Goal: Answer question/provide support: Share knowledge or assist other users

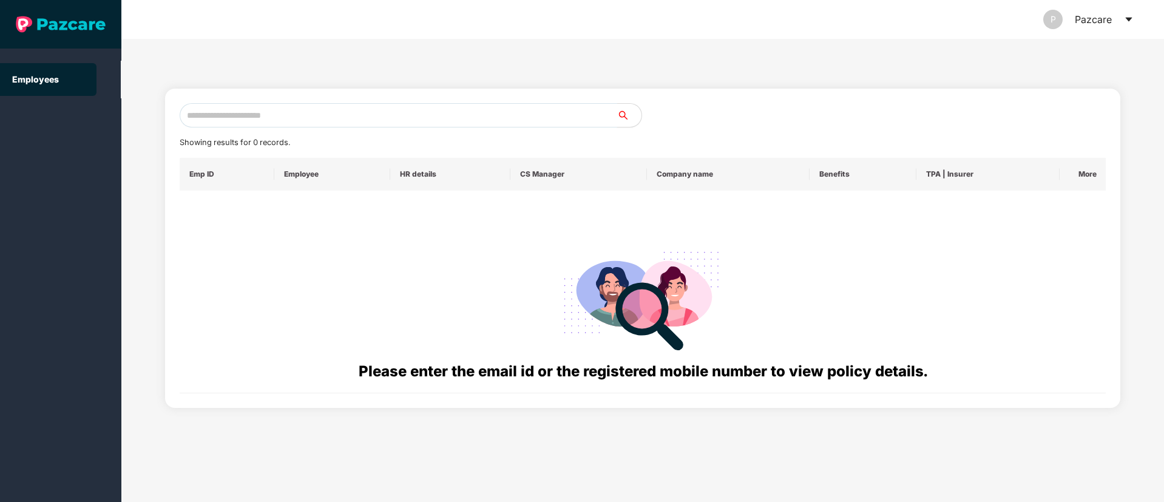
click at [210, 112] on input "text" at bounding box center [398, 115] width 437 height 24
paste input "**********"
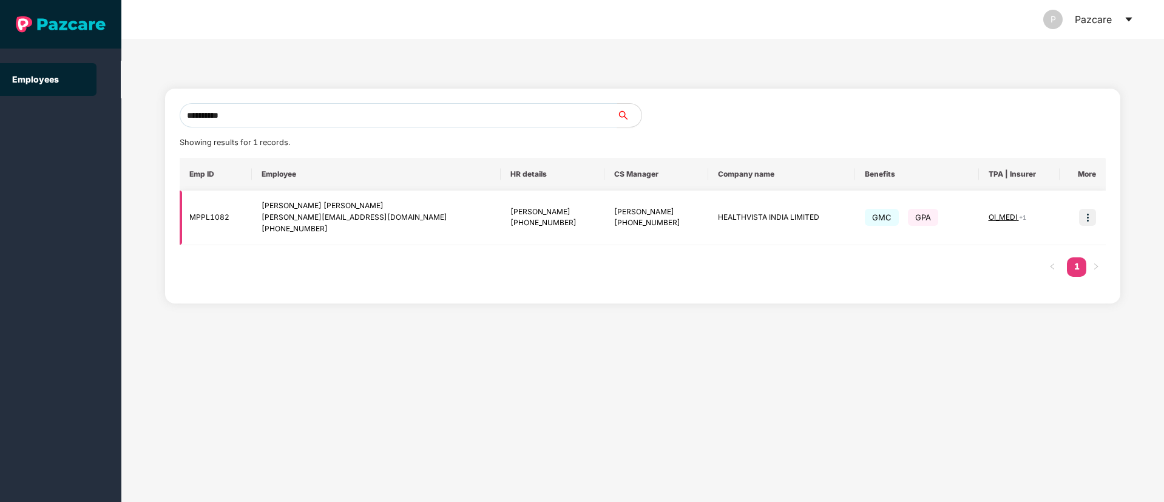
type input "**********"
click at [1086, 214] on img at bounding box center [1087, 217] width 17 height 17
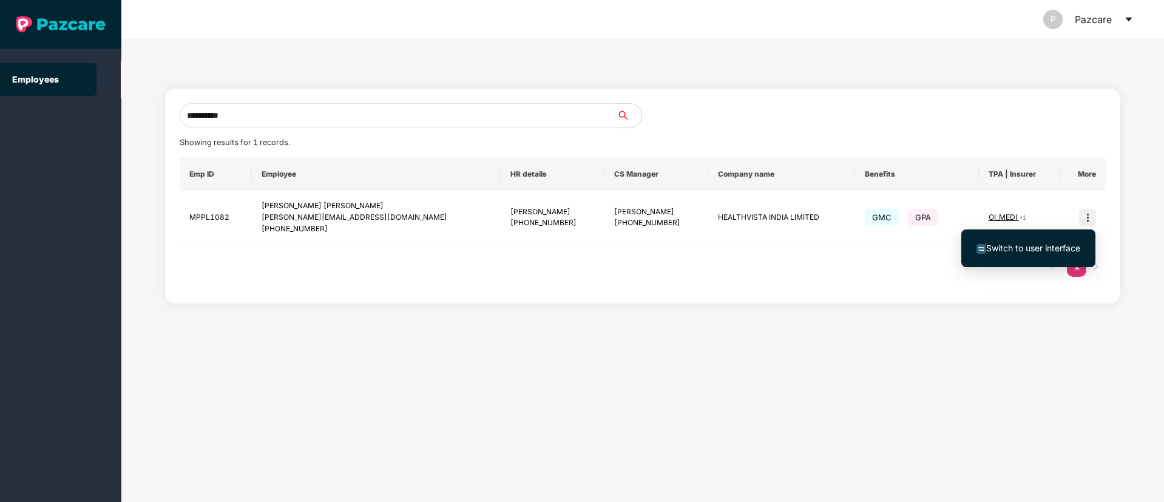
click at [1036, 244] on span "Switch to user interface" at bounding box center [1033, 248] width 94 height 10
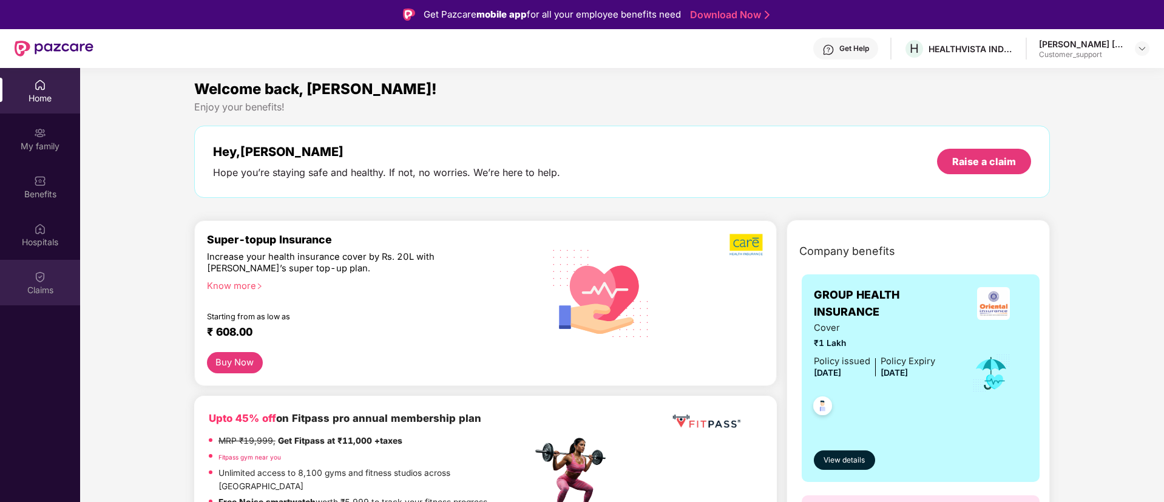
click at [35, 269] on div at bounding box center [40, 275] width 12 height 12
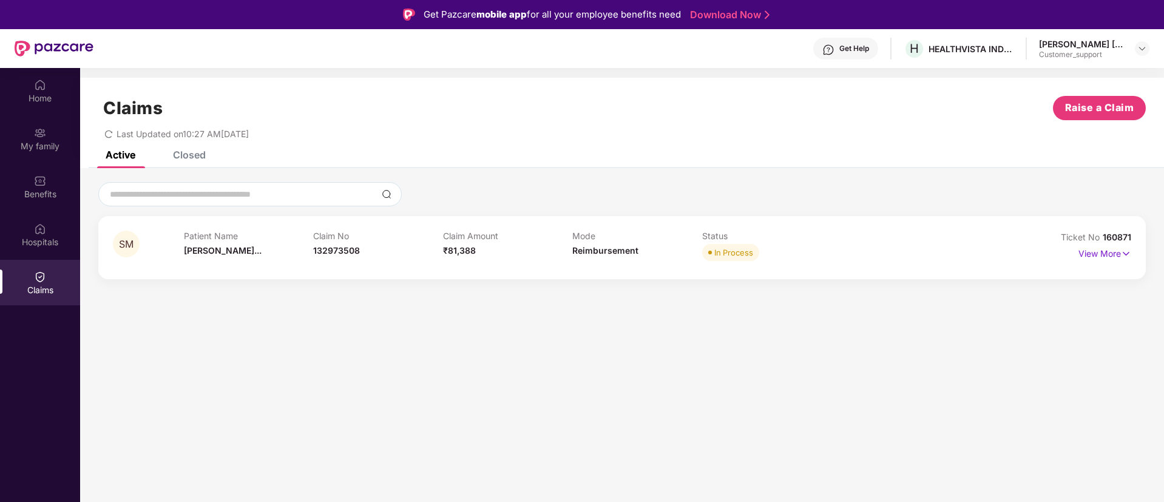
click at [1142, 252] on div "SM Patient Name [PERSON_NAME]... Claim No 132973508 Claim Amount ₹81,388 Mode R…" at bounding box center [621, 247] width 1047 height 63
click at [1126, 252] on img at bounding box center [1126, 253] width 10 height 13
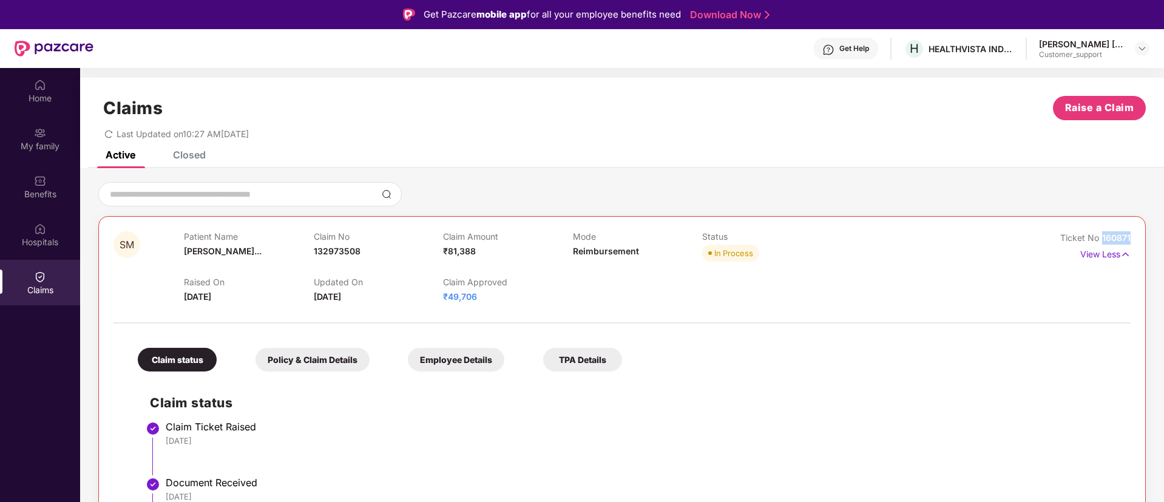
drag, startPoint x: 1133, startPoint y: 234, endPoint x: 1099, endPoint y: 239, distance: 34.3
copy span "160871"
click at [1142, 48] on img at bounding box center [1142, 49] width 10 height 10
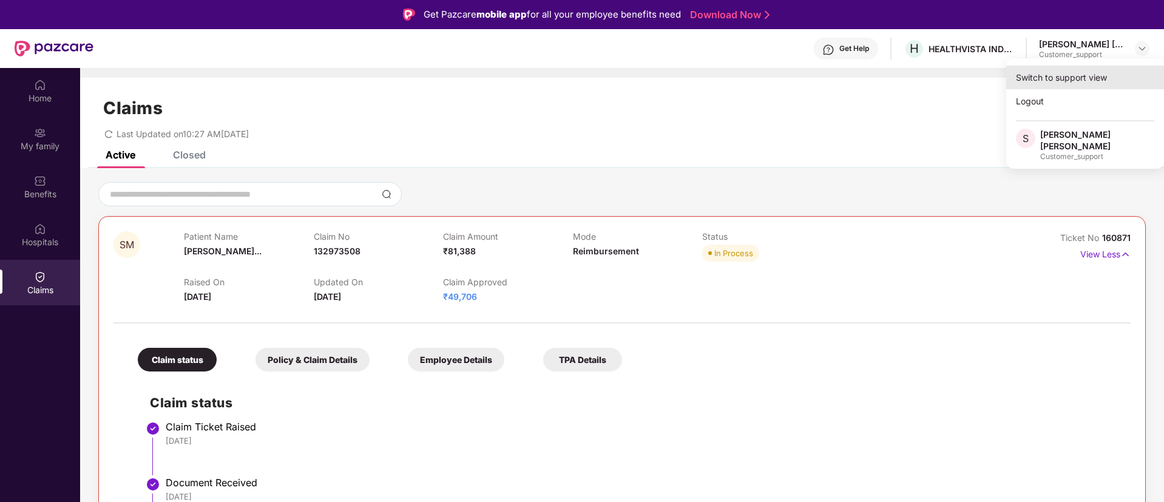
click at [1050, 72] on div "Switch to support view" at bounding box center [1085, 78] width 158 height 24
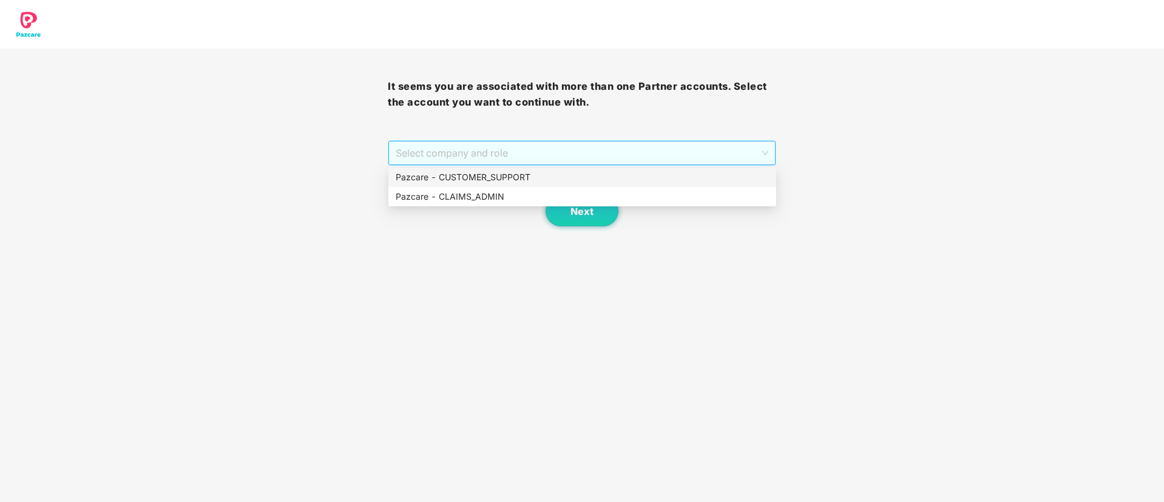
click at [586, 149] on span "Select company and role" at bounding box center [582, 152] width 372 height 23
click at [511, 173] on div "Pazcare - CUSTOMER_SUPPORT" at bounding box center [582, 176] width 373 height 13
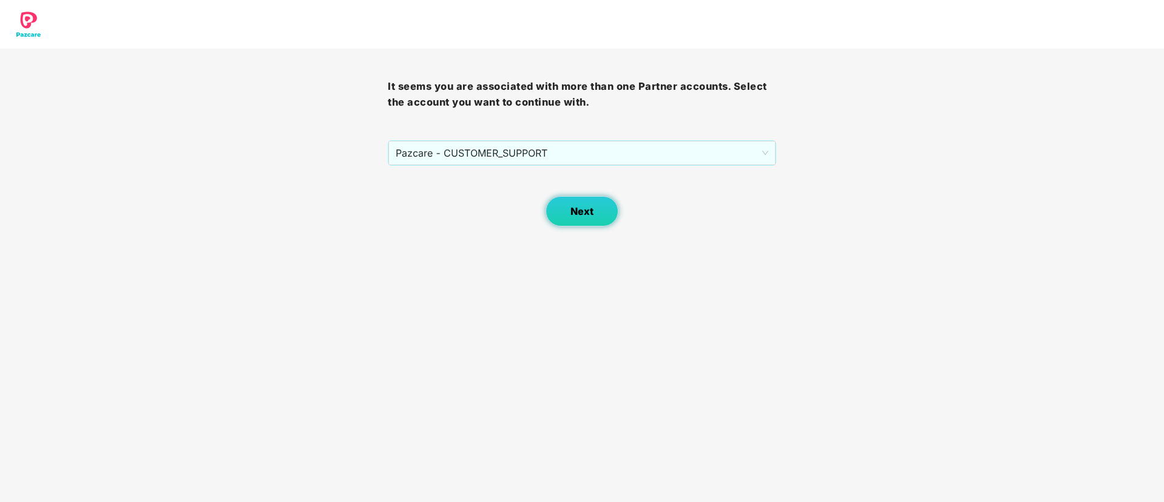
click at [578, 218] on button "Next" at bounding box center [581, 211] width 73 height 30
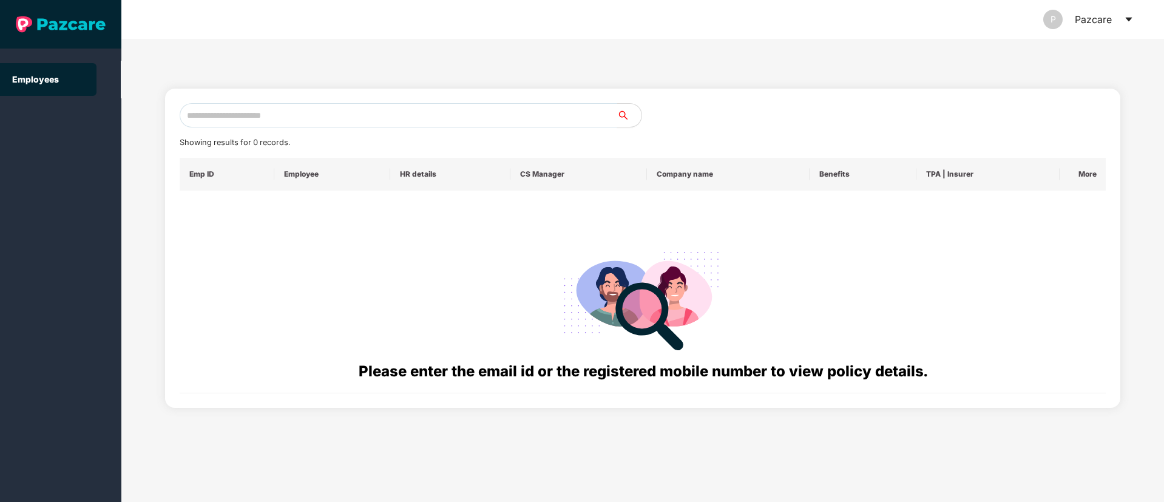
click at [300, 112] on input "text" at bounding box center [398, 115] width 437 height 24
paste input "**********"
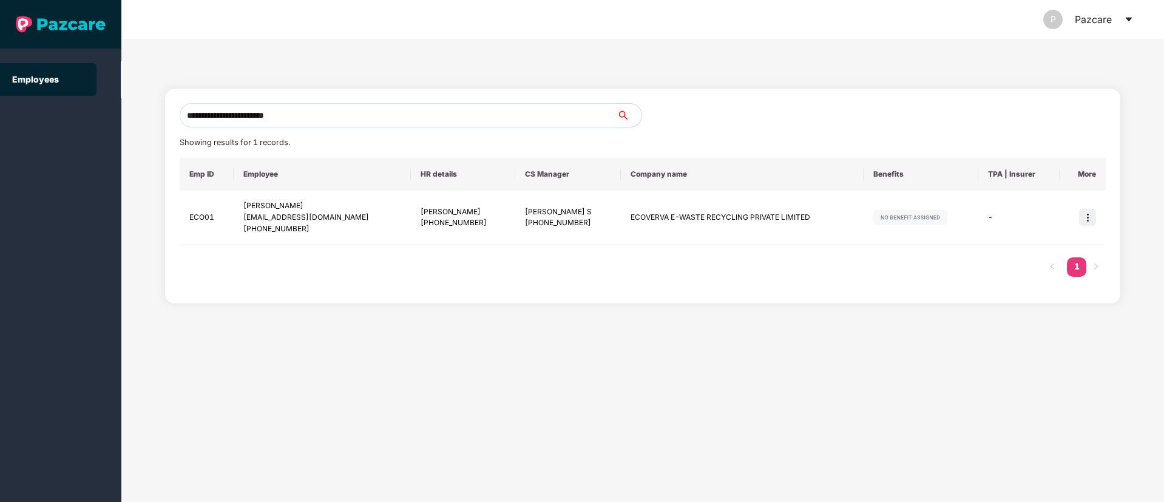
click at [329, 114] on input "**********" at bounding box center [398, 115] width 437 height 24
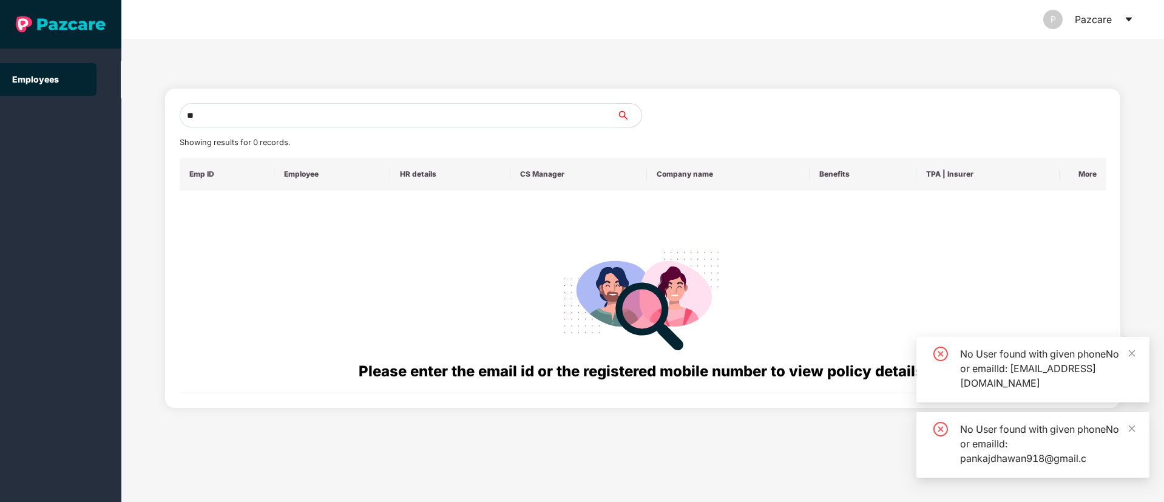
type input "*"
paste input "**********"
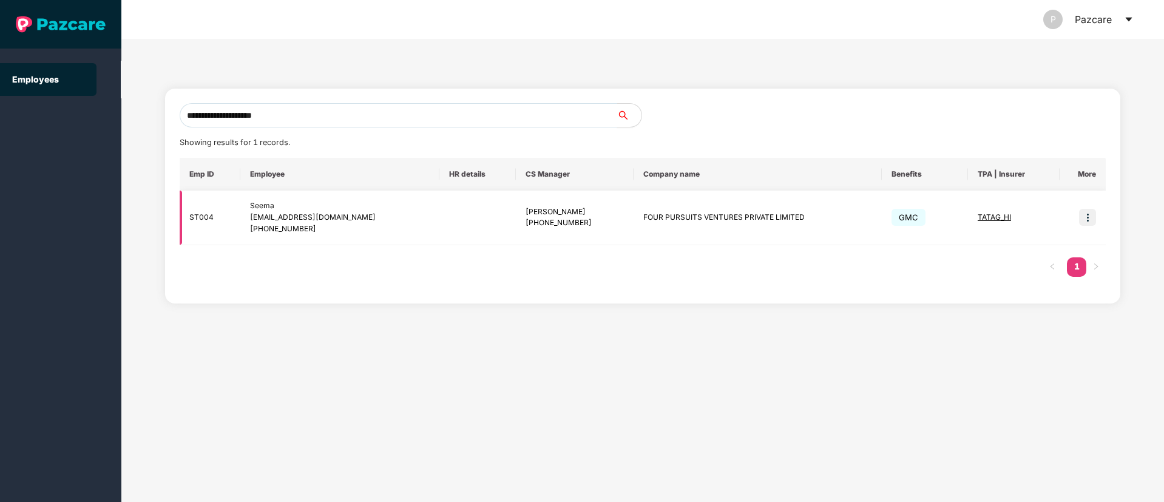
type input "**********"
click at [1088, 217] on img at bounding box center [1087, 217] width 17 height 17
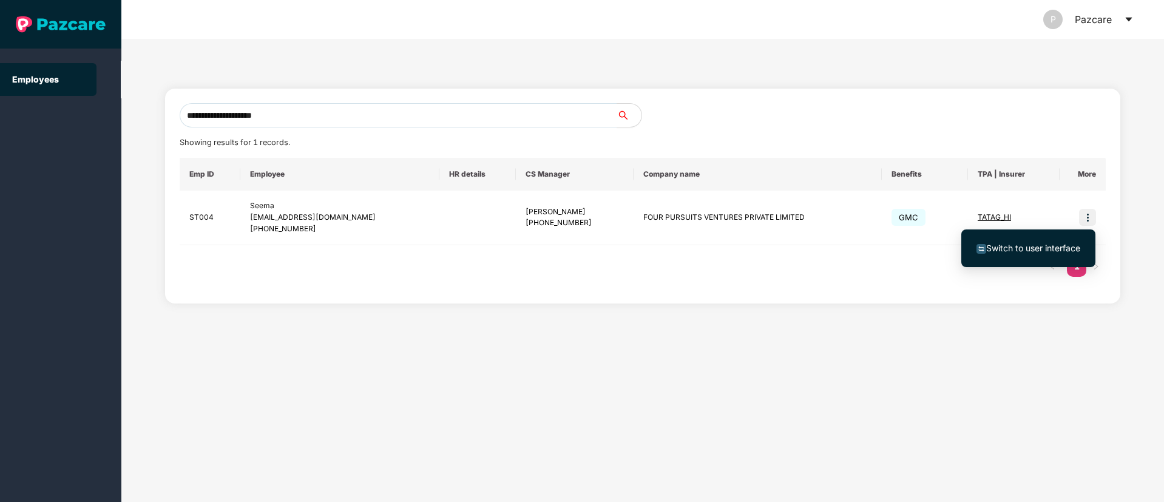
click at [1048, 246] on span "Switch to user interface" at bounding box center [1033, 248] width 94 height 10
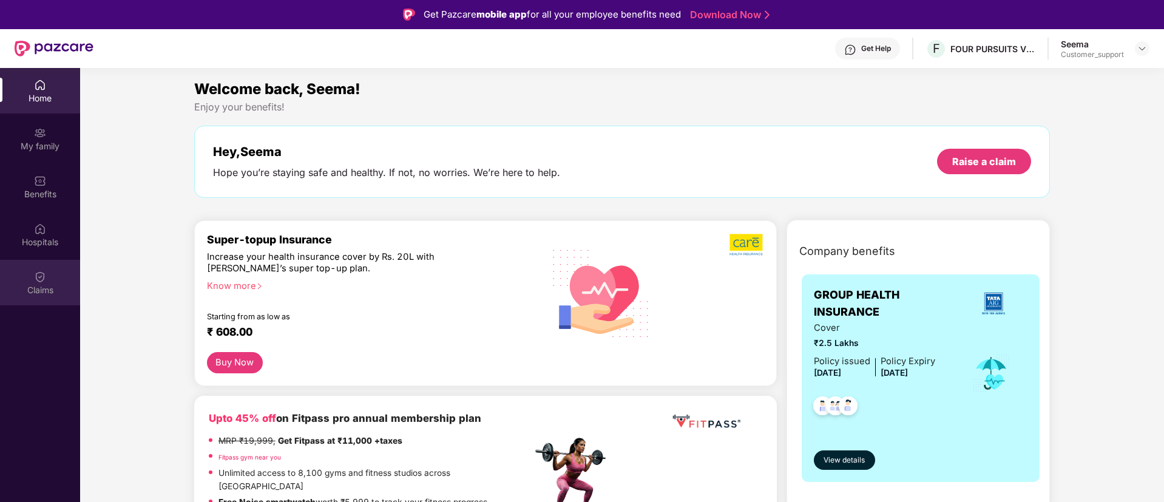
click at [46, 278] on img at bounding box center [40, 277] width 12 height 12
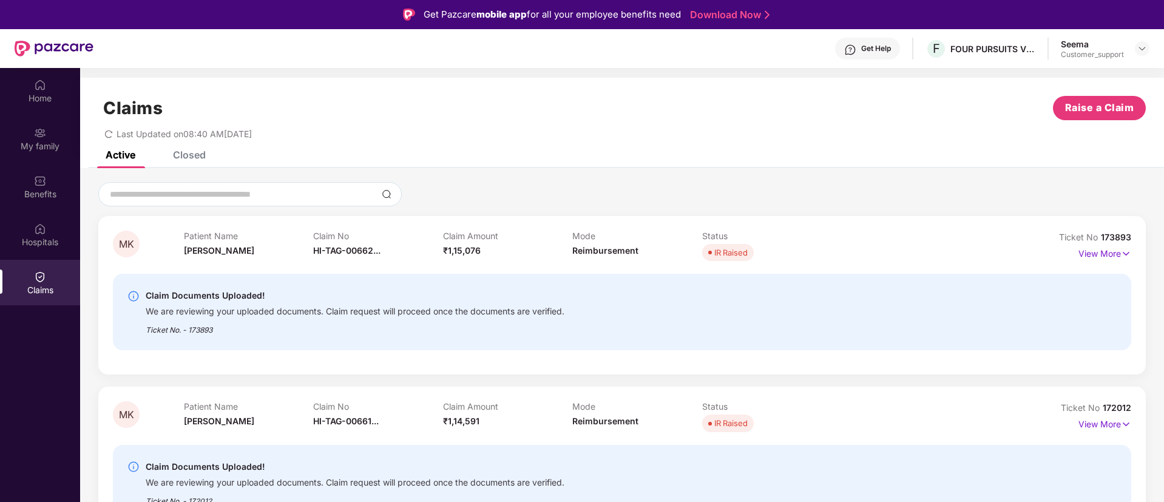
click at [205, 329] on div "Ticket No. - 173893" at bounding box center [355, 326] width 419 height 19
copy div "173893"
click at [246, 79] on div "Claims Raise a Claim Last Updated on 08:40 AM[DATE]" at bounding box center [622, 114] width 1084 height 73
click at [1144, 47] on img at bounding box center [1142, 49] width 10 height 10
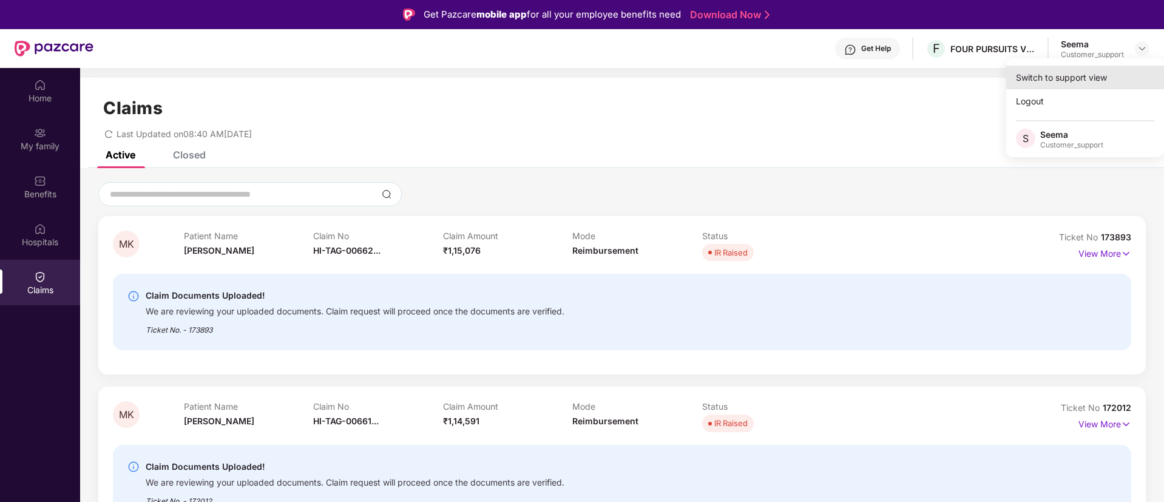
click at [1081, 73] on div "Switch to support view" at bounding box center [1085, 78] width 158 height 24
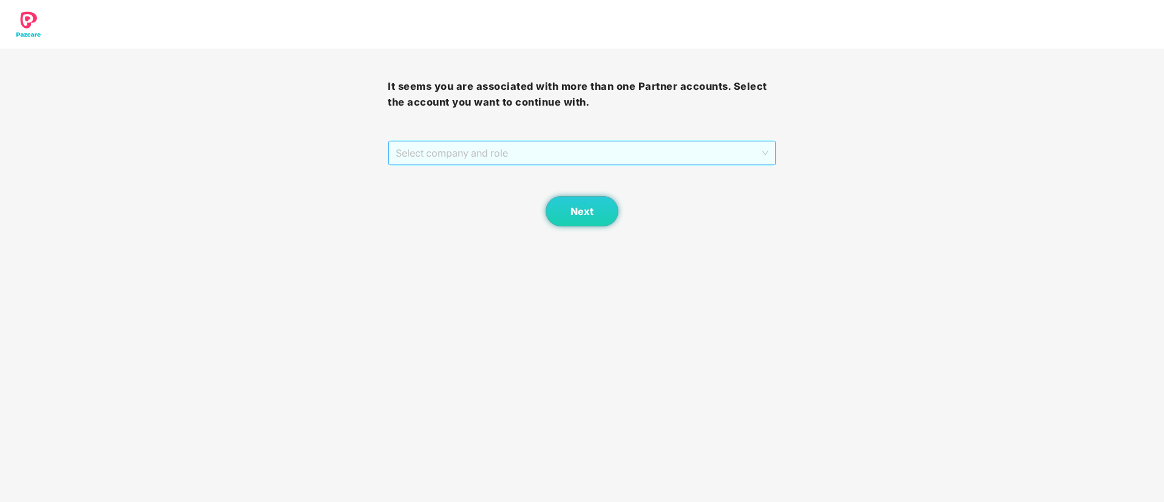
click at [578, 161] on span "Select company and role" at bounding box center [582, 152] width 372 height 23
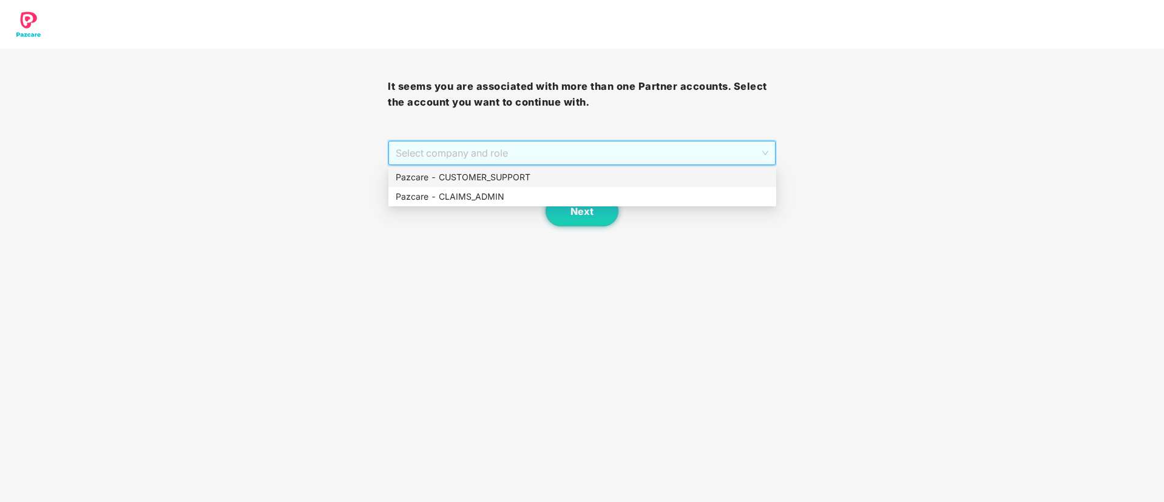
click at [529, 177] on div "Pazcare - CUSTOMER_SUPPORT" at bounding box center [582, 176] width 373 height 13
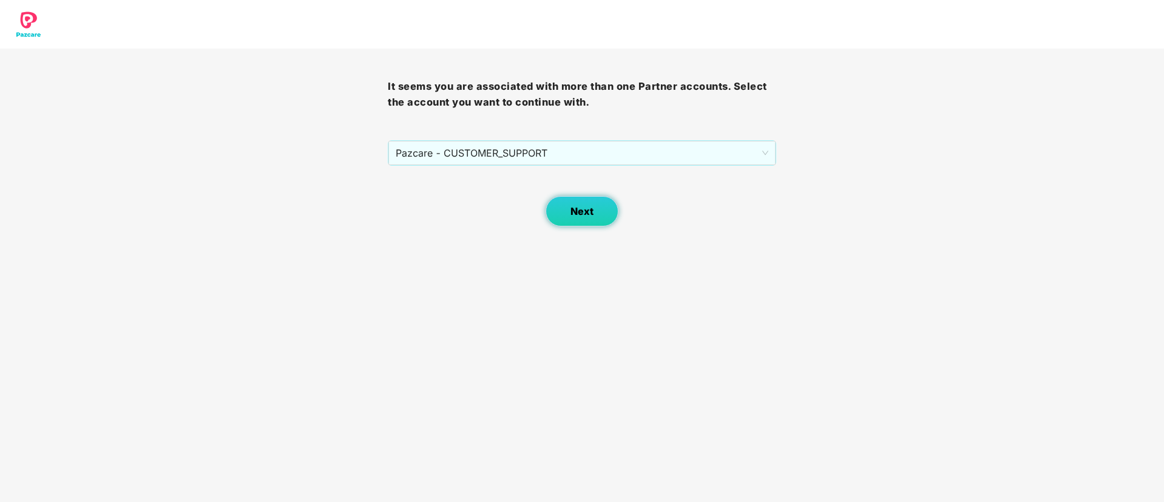
click at [588, 206] on span "Next" at bounding box center [581, 212] width 23 height 12
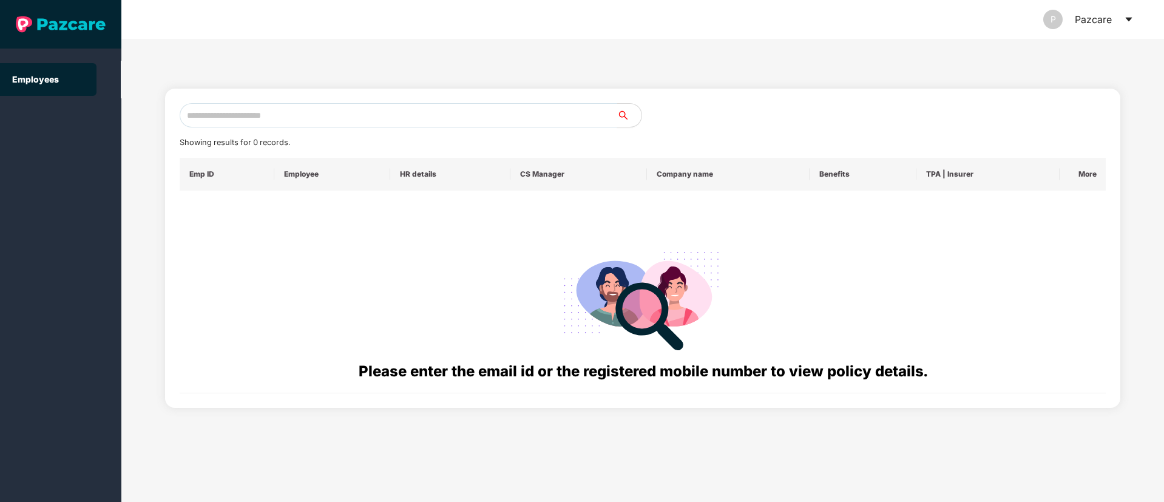
click at [229, 106] on input "text" at bounding box center [398, 115] width 437 height 24
paste input "**********"
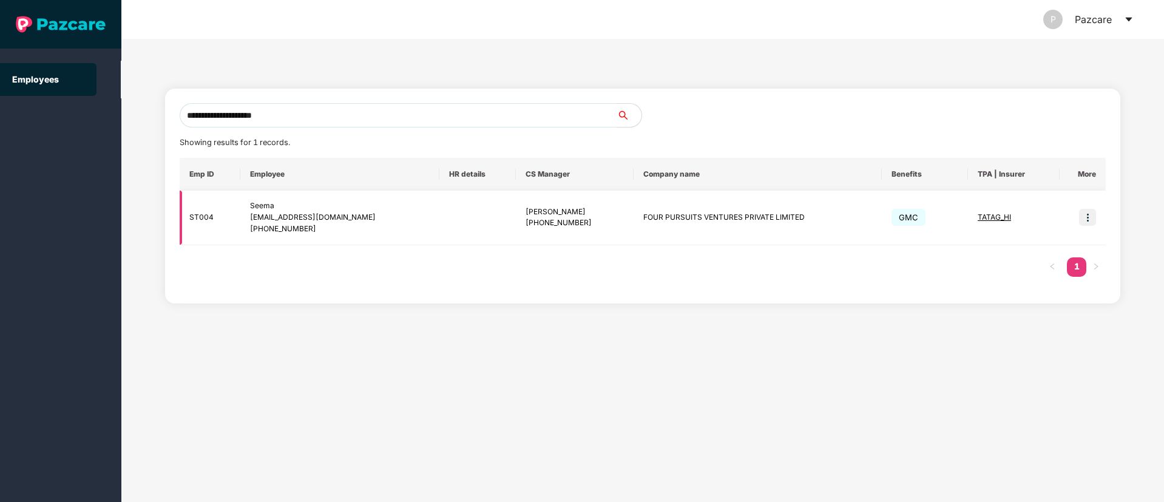
type input "**********"
click at [1088, 222] on img at bounding box center [1087, 217] width 17 height 17
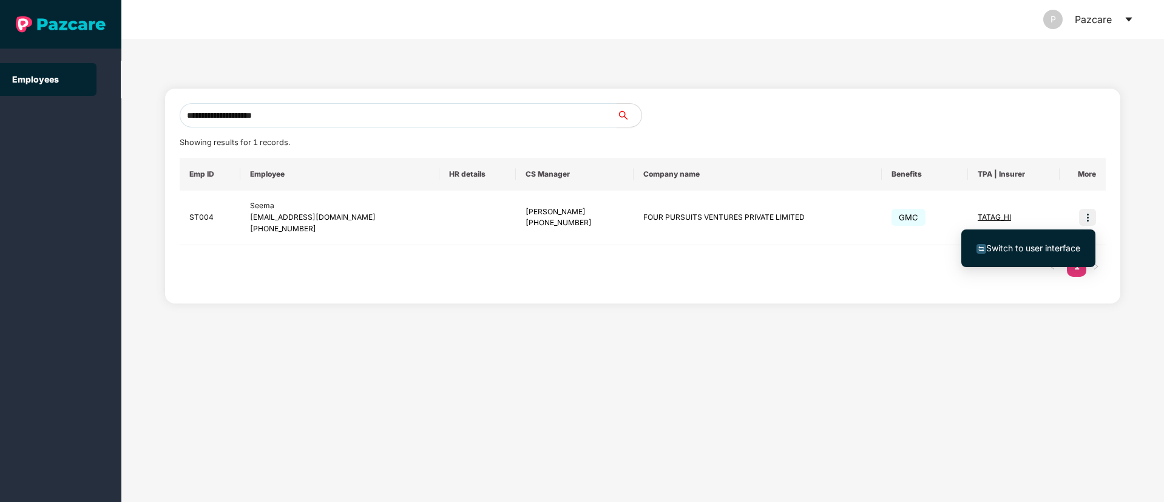
click at [1026, 246] on span "Switch to user interface" at bounding box center [1033, 248] width 94 height 10
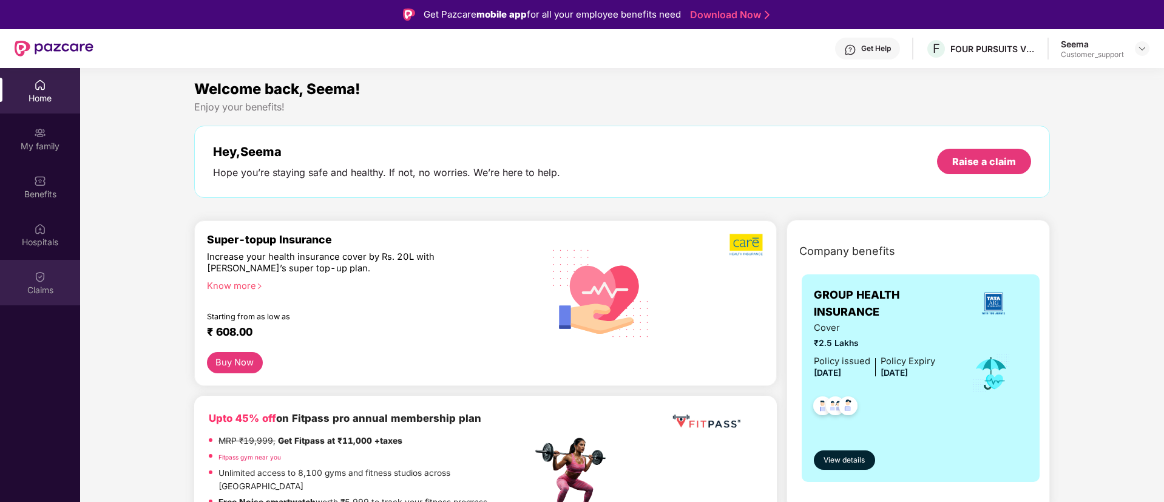
click at [46, 288] on div "Claims" at bounding box center [40, 290] width 80 height 12
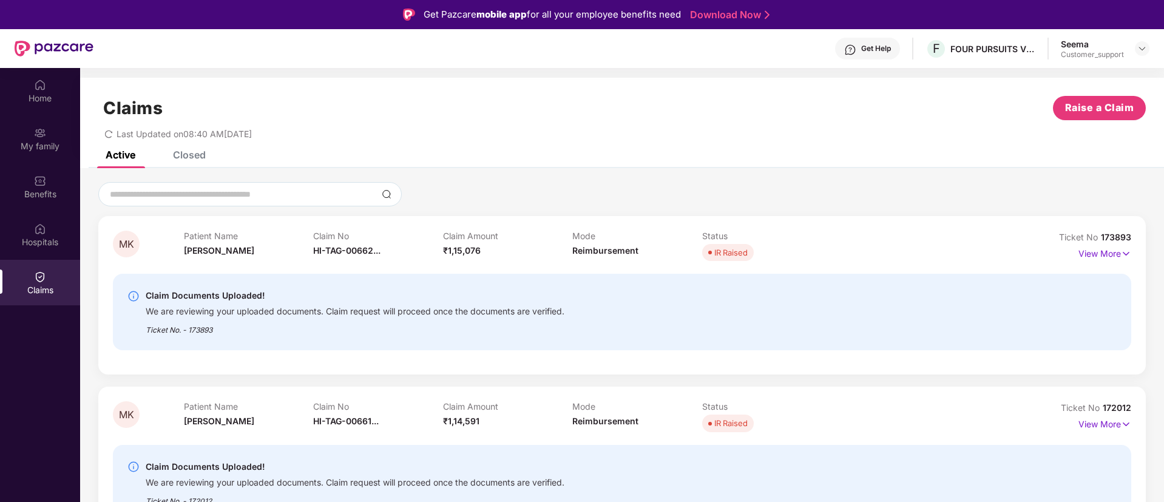
click at [1121, 234] on span "173893" at bounding box center [1116, 237] width 30 height 10
click at [1129, 237] on span "173893" at bounding box center [1116, 237] width 30 height 10
drag, startPoint x: 1128, startPoint y: 237, endPoint x: 1096, endPoint y: 234, distance: 32.9
click at [1096, 234] on div "Ticket No 173893" at bounding box center [1095, 237] width 72 height 13
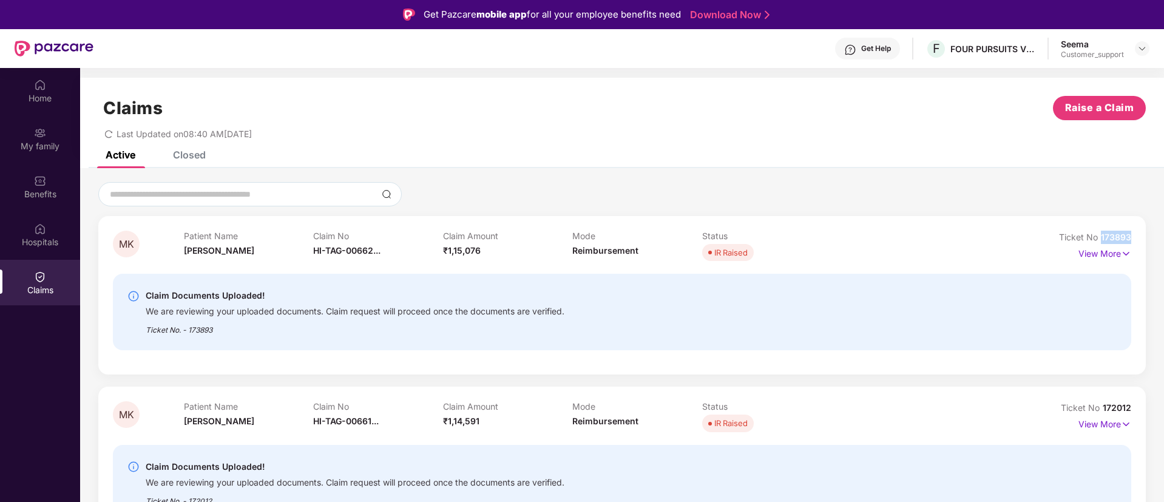
copy span "173893"
click at [1140, 46] on img at bounding box center [1142, 49] width 10 height 10
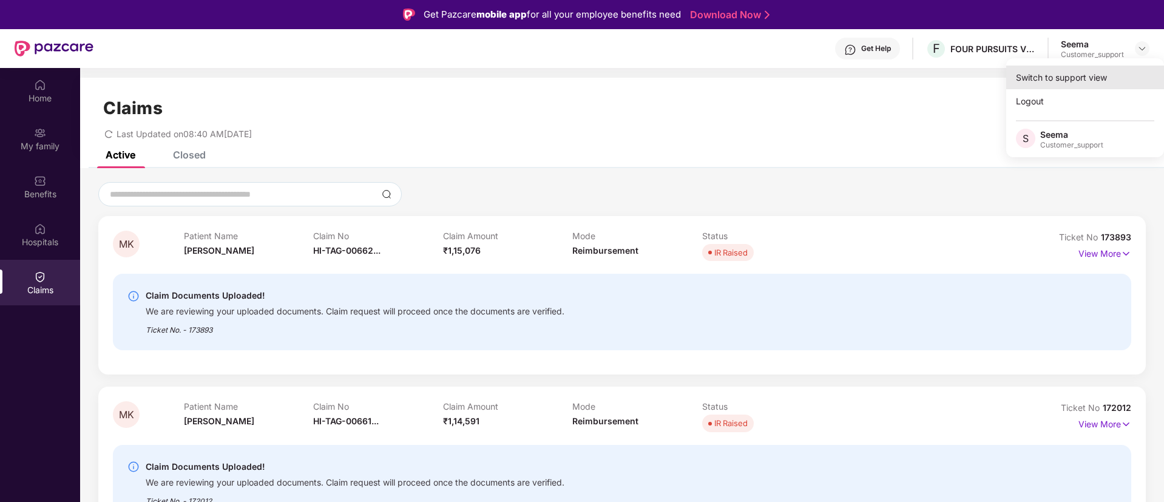
click at [1087, 74] on div "Switch to support view" at bounding box center [1085, 78] width 158 height 24
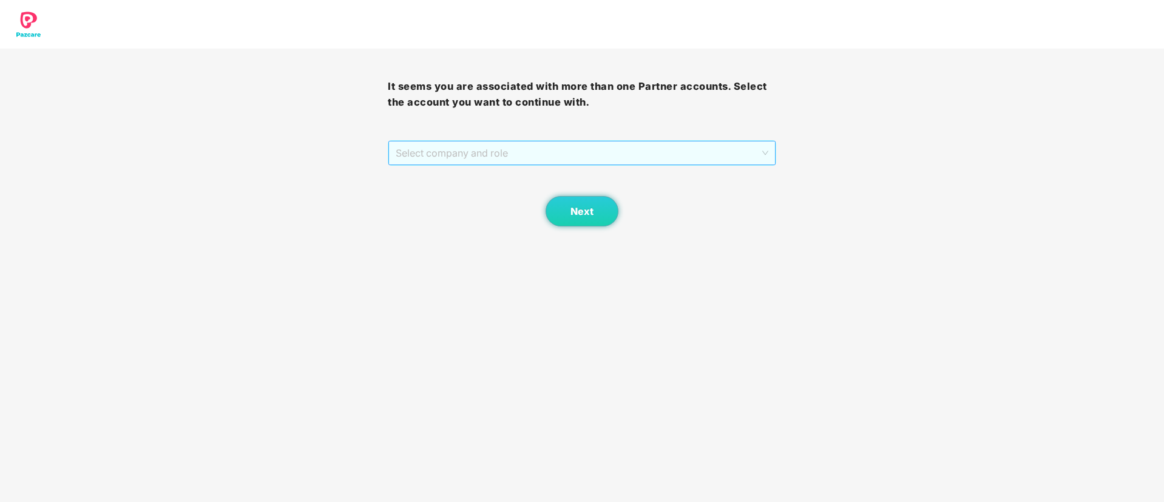
click at [560, 161] on span "Select company and role" at bounding box center [582, 152] width 372 height 23
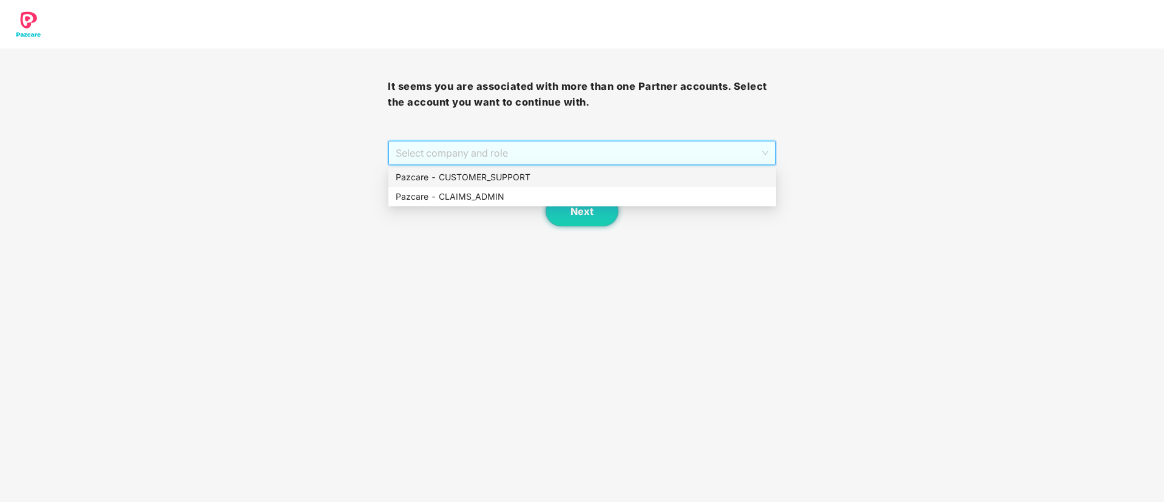
click at [497, 172] on div "Pazcare - CUSTOMER_SUPPORT" at bounding box center [582, 176] width 373 height 13
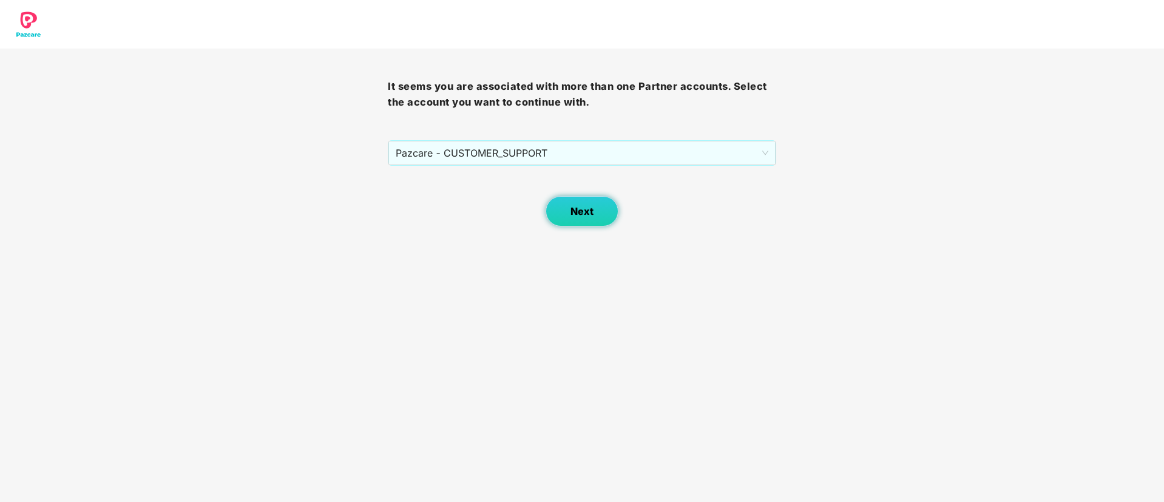
click at [571, 210] on span "Next" at bounding box center [581, 212] width 23 height 12
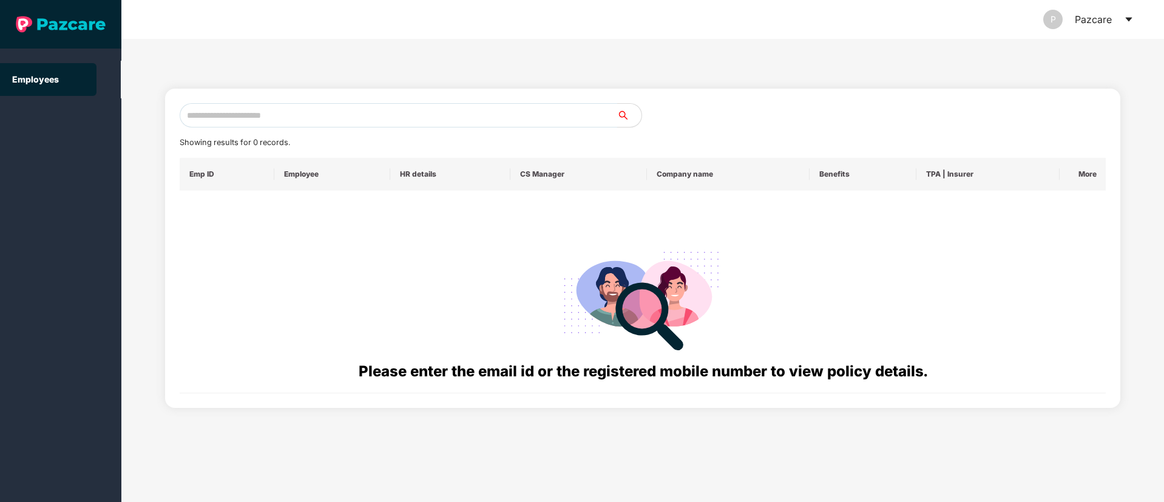
click at [218, 116] on input "text" at bounding box center [398, 115] width 437 height 24
paste input "**********"
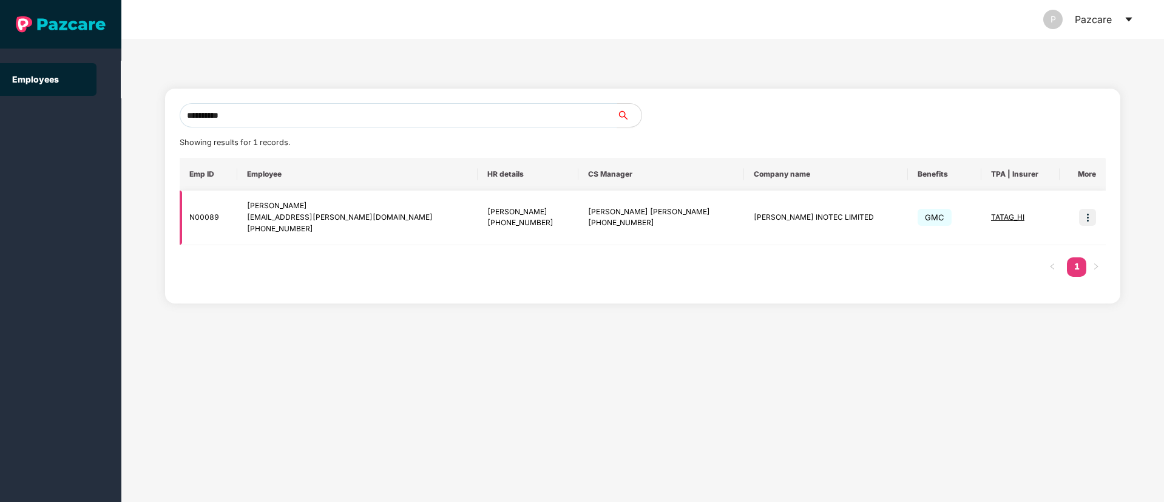
type input "**********"
click at [1084, 218] on img at bounding box center [1087, 217] width 17 height 17
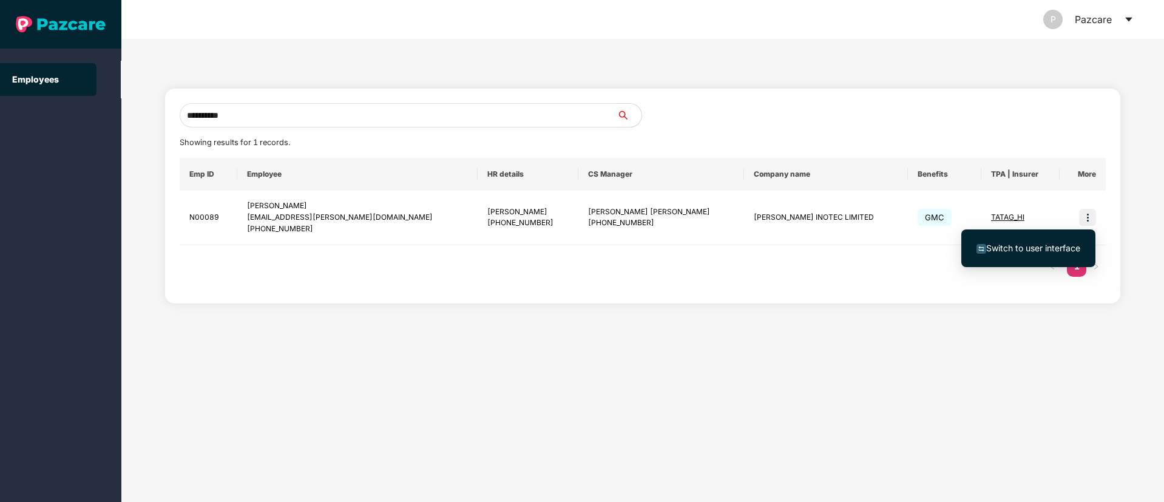
click at [1057, 241] on span "Switch to user interface" at bounding box center [1028, 247] width 104 height 13
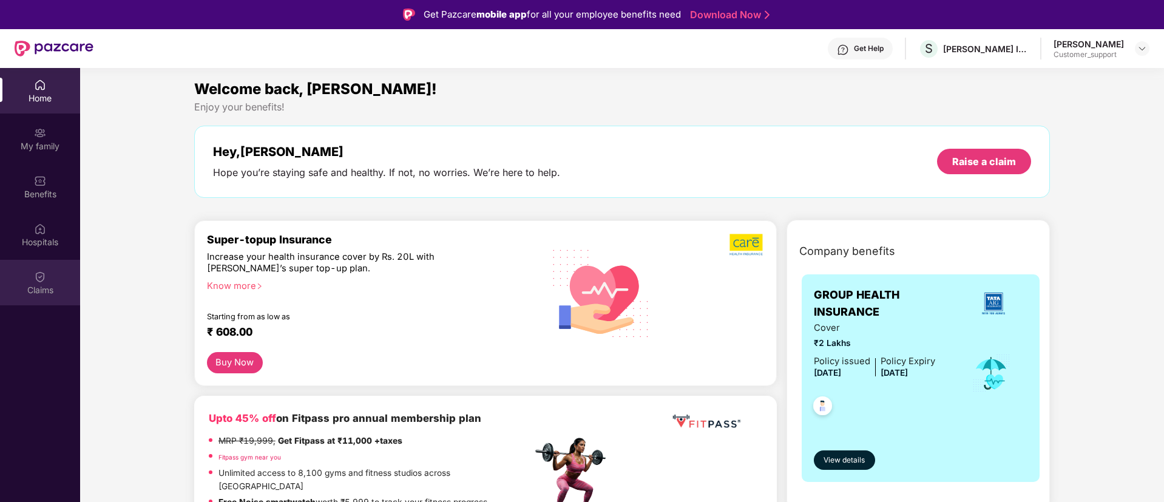
click at [50, 275] on div "Claims" at bounding box center [40, 283] width 80 height 46
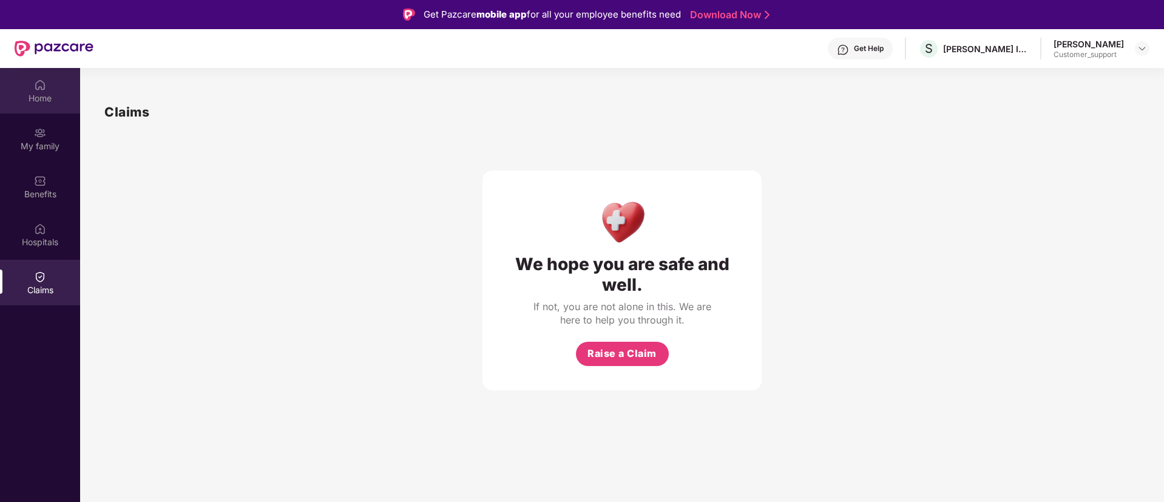
click at [44, 102] on div "Home" at bounding box center [40, 98] width 80 height 12
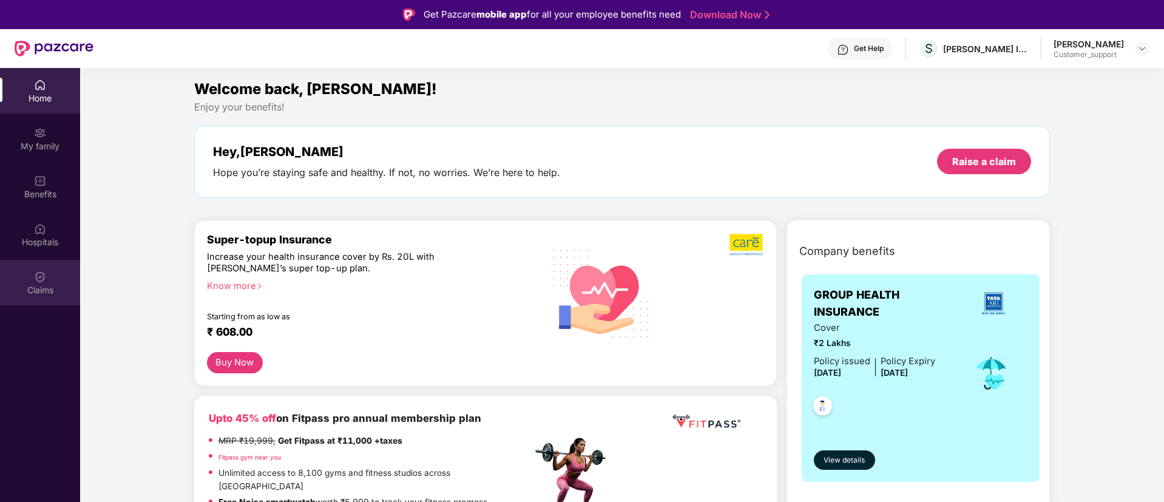
click at [33, 280] on div "Claims" at bounding box center [40, 283] width 80 height 46
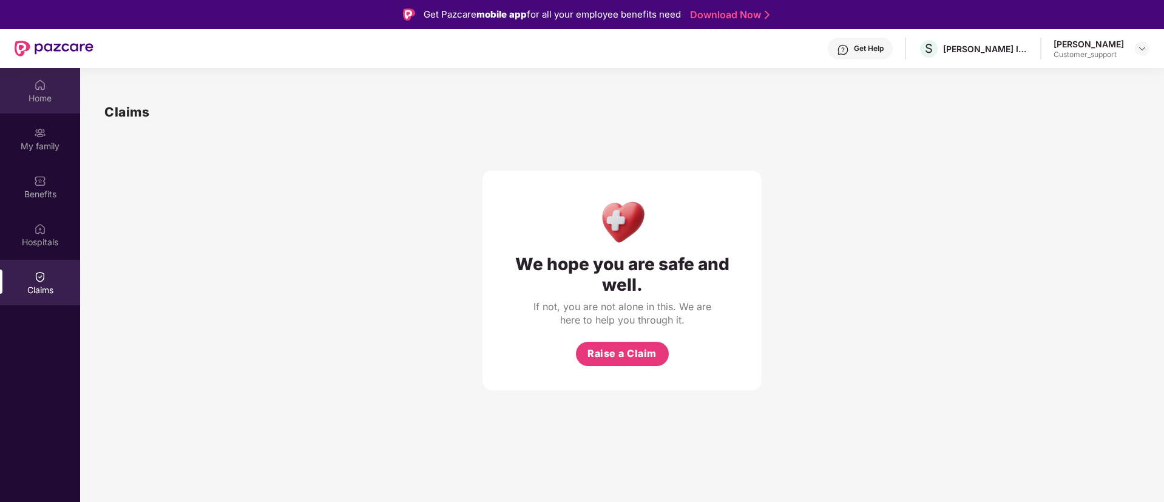
click at [42, 103] on div "Home" at bounding box center [40, 98] width 80 height 12
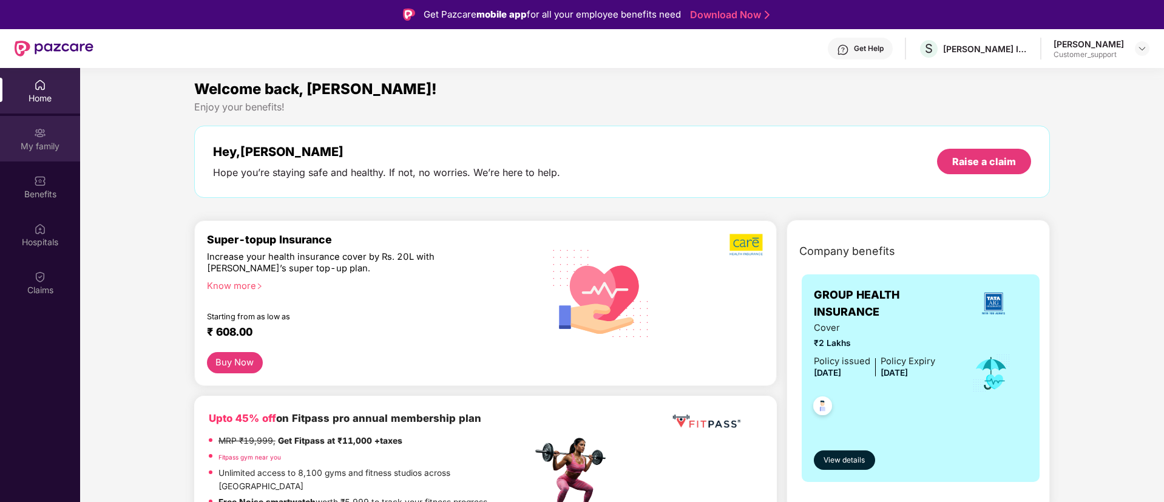
click at [42, 138] on img at bounding box center [40, 133] width 12 height 12
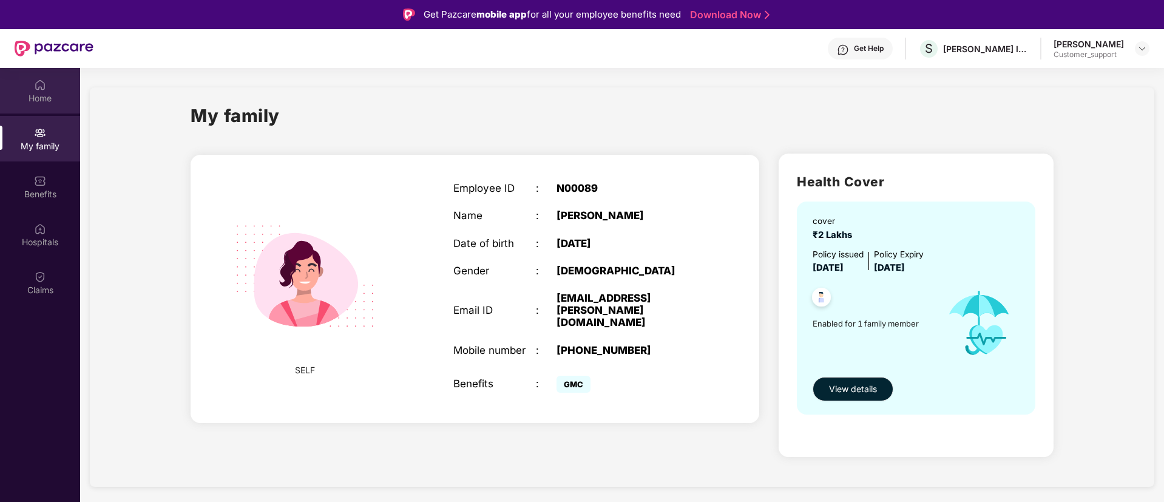
click at [47, 96] on div "Home" at bounding box center [40, 98] width 80 height 12
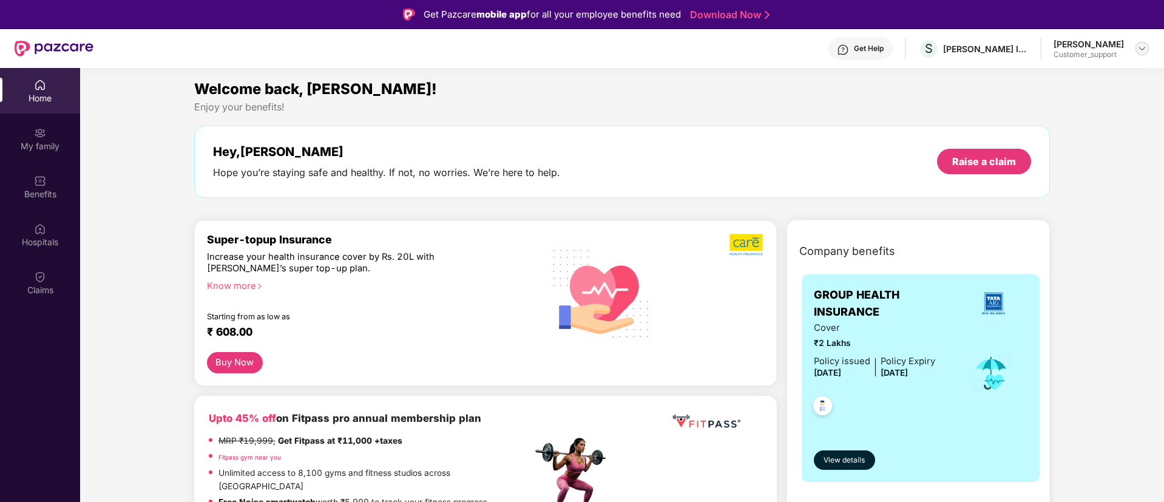
click at [1138, 47] on img at bounding box center [1142, 49] width 10 height 10
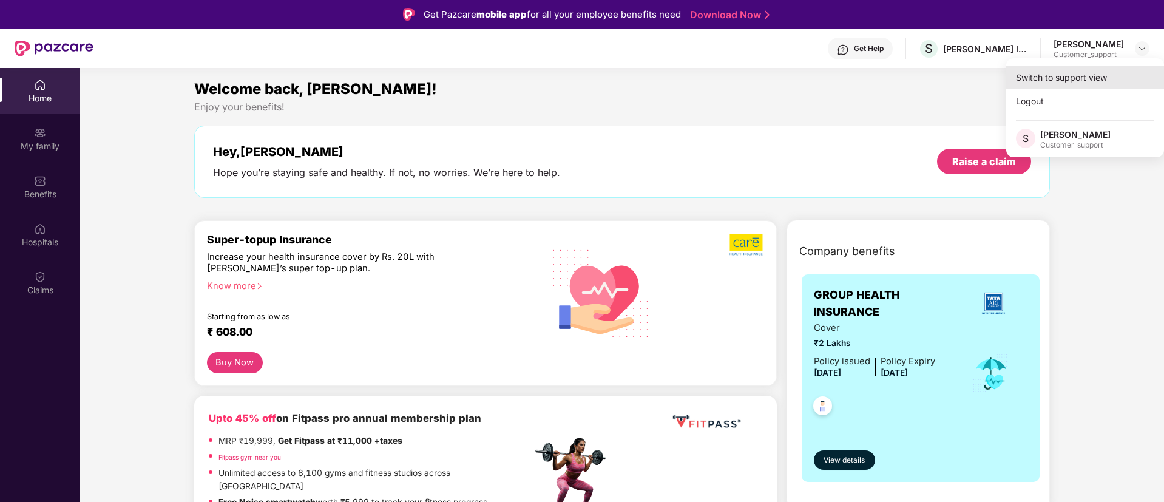
click at [1073, 78] on div "Switch to support view" at bounding box center [1085, 78] width 158 height 24
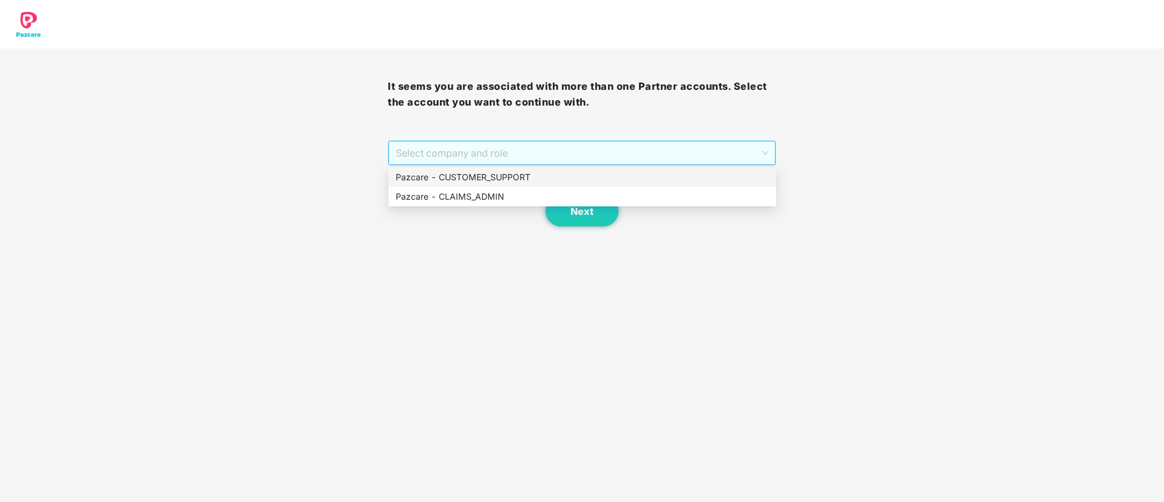
click at [551, 147] on span "Select company and role" at bounding box center [582, 152] width 372 height 23
click at [462, 177] on div "Pazcare - CUSTOMER_SUPPORT" at bounding box center [582, 176] width 373 height 13
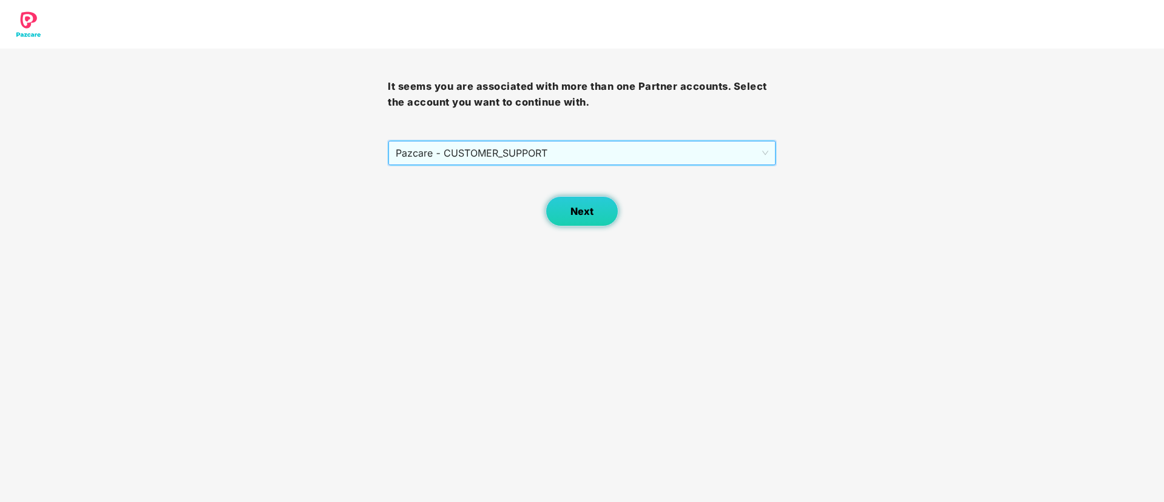
click at [584, 215] on span "Next" at bounding box center [581, 212] width 23 height 12
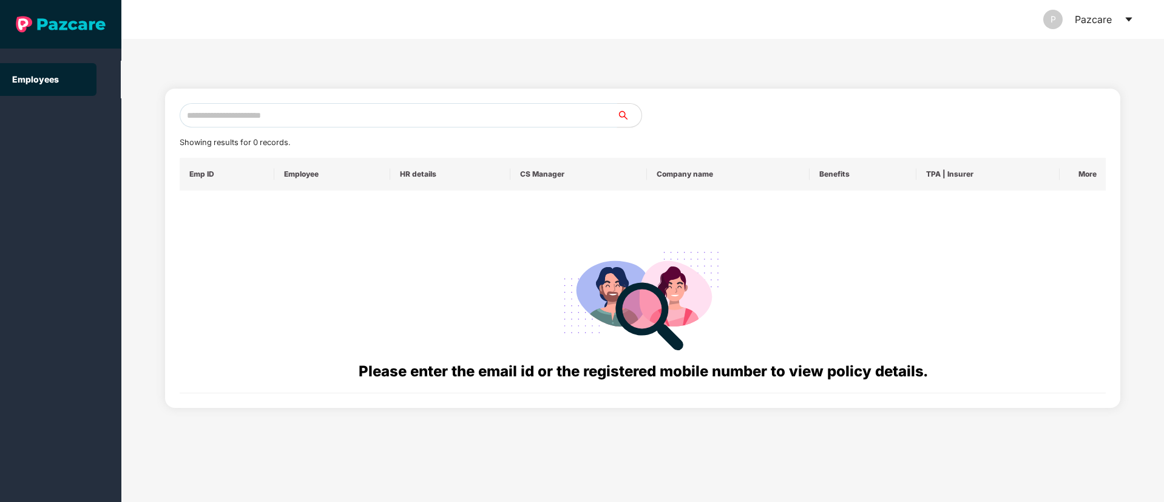
click at [201, 120] on input "text" at bounding box center [398, 115] width 437 height 24
paste input "**********"
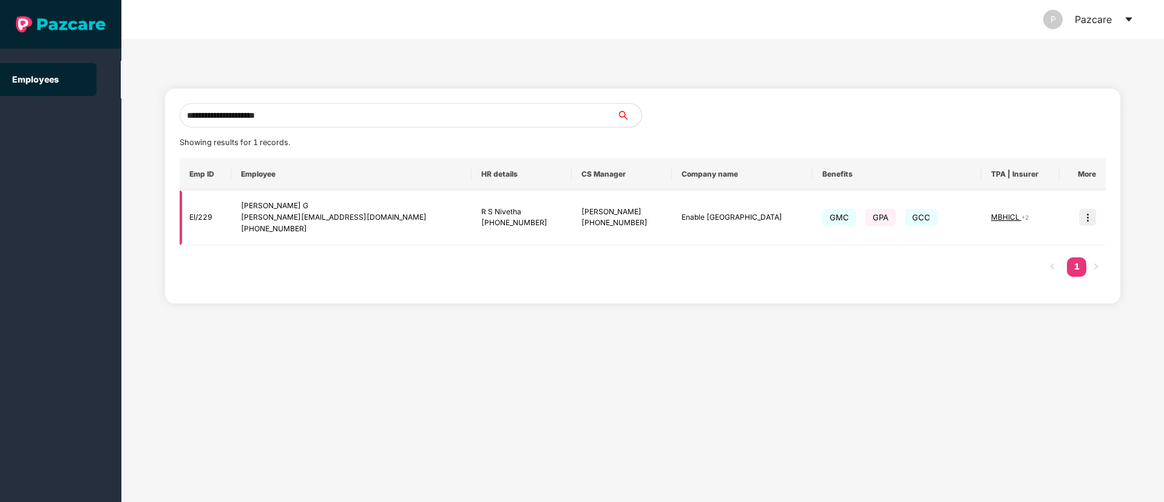
type input "**********"
click at [1088, 218] on img at bounding box center [1087, 217] width 17 height 17
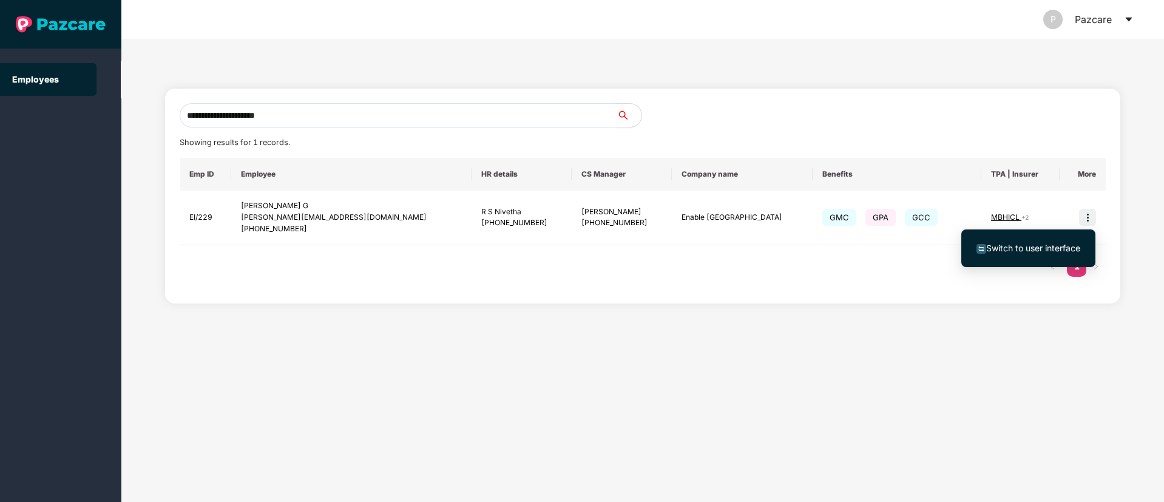
click at [1011, 247] on span "Switch to user interface" at bounding box center [1033, 248] width 94 height 10
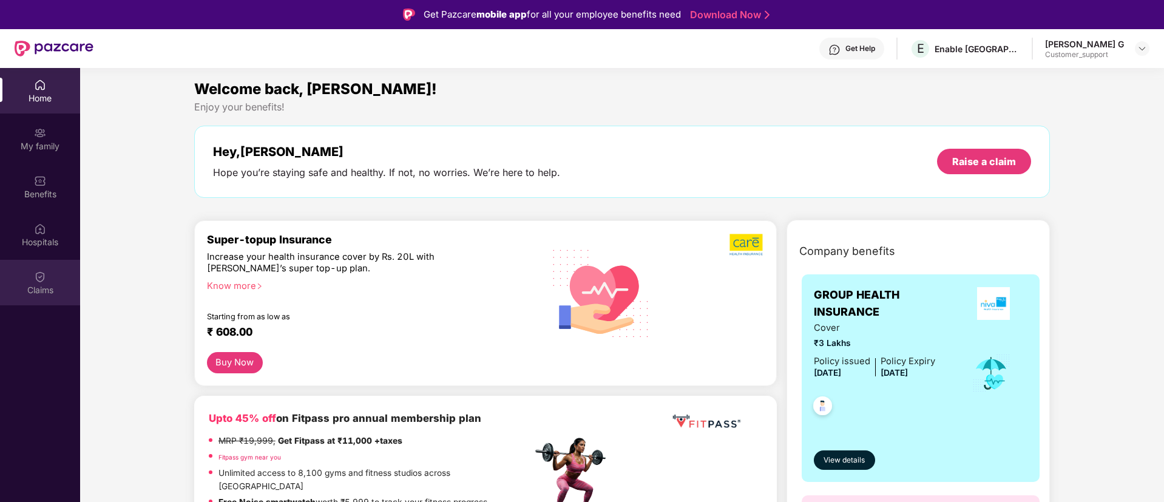
click at [42, 284] on div "Claims" at bounding box center [40, 290] width 80 height 12
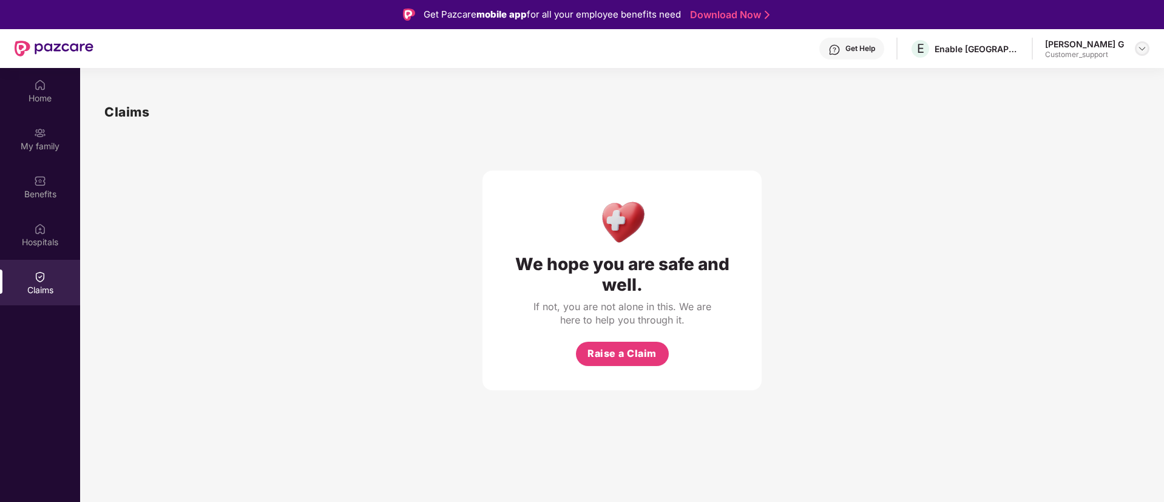
click at [1146, 49] on img at bounding box center [1142, 49] width 10 height 10
click at [1101, 76] on div "Switch to support view" at bounding box center [1085, 78] width 158 height 24
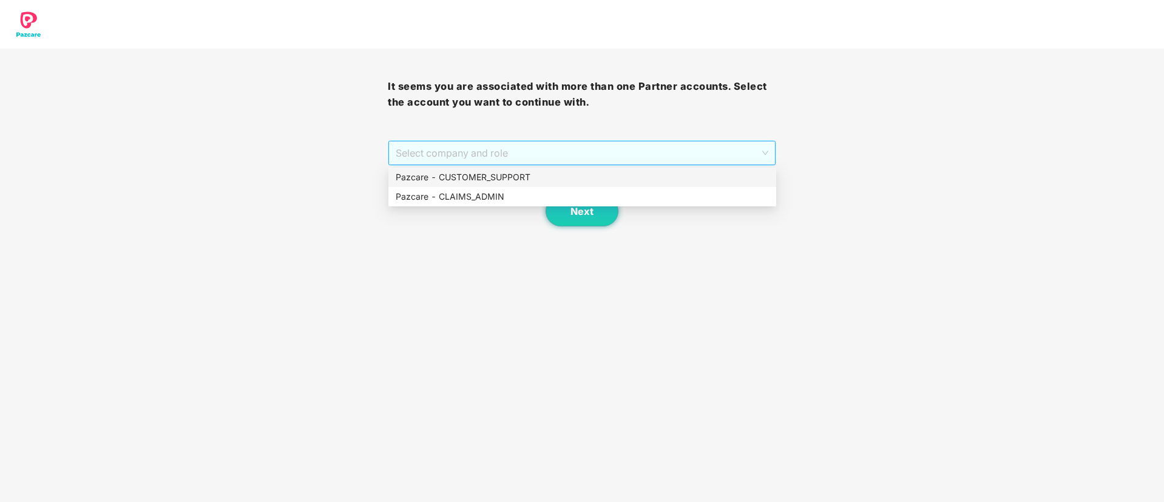
click at [654, 147] on span "Select company and role" at bounding box center [582, 152] width 372 height 23
click at [555, 174] on div "Pazcare - CUSTOMER_SUPPORT" at bounding box center [582, 176] width 373 height 13
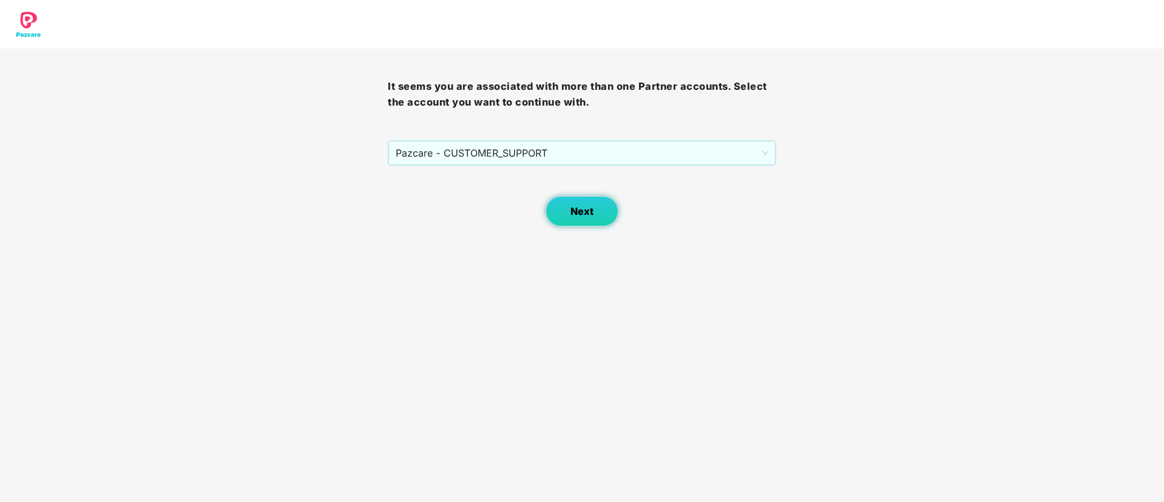
click at [585, 203] on button "Next" at bounding box center [581, 211] width 73 height 30
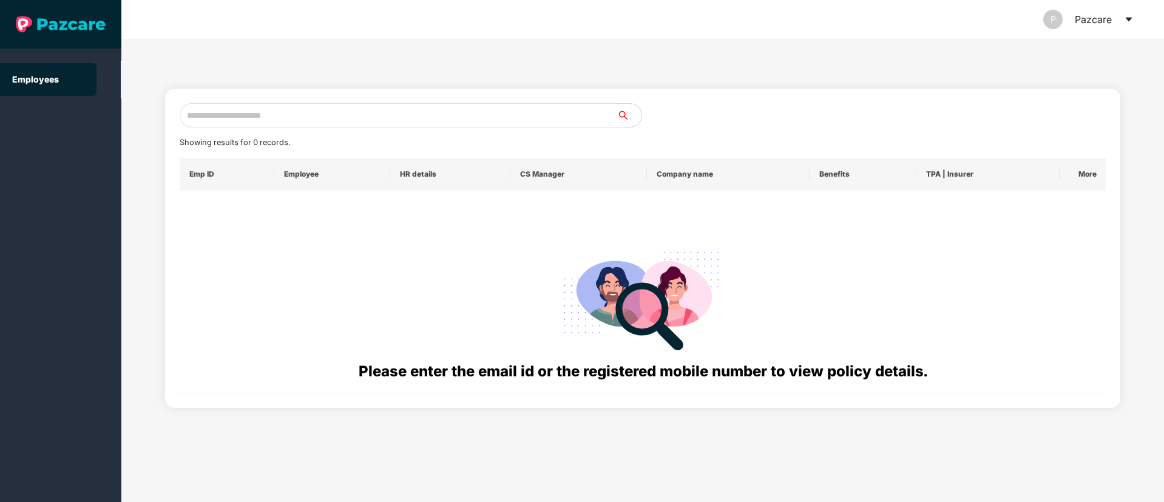
click at [235, 120] on input "text" at bounding box center [398, 115] width 437 height 24
paste input "**********"
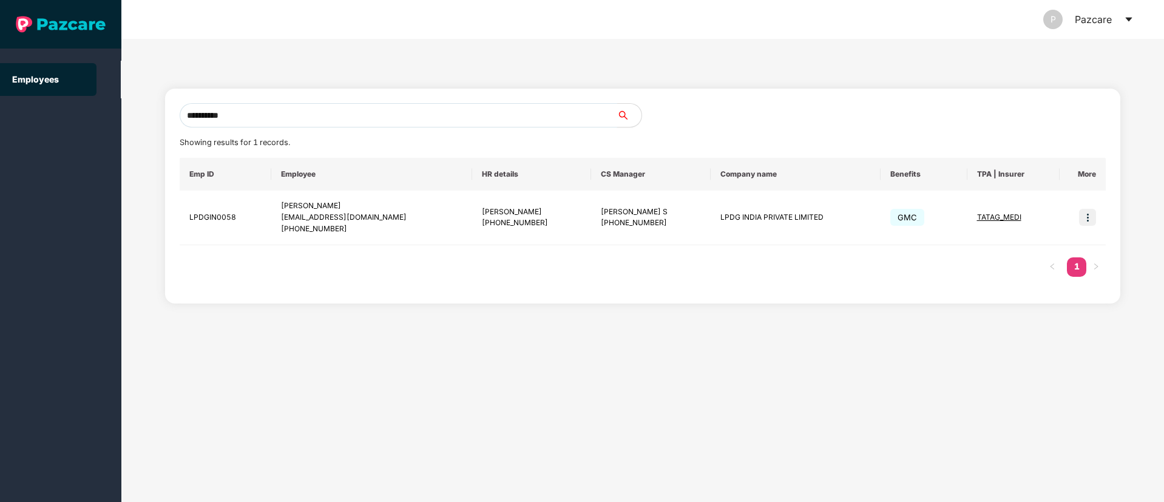
type input "**********"
click at [1084, 218] on img at bounding box center [1087, 217] width 17 height 17
click at [1044, 239] on li "Switch to user interface" at bounding box center [1028, 247] width 134 height 25
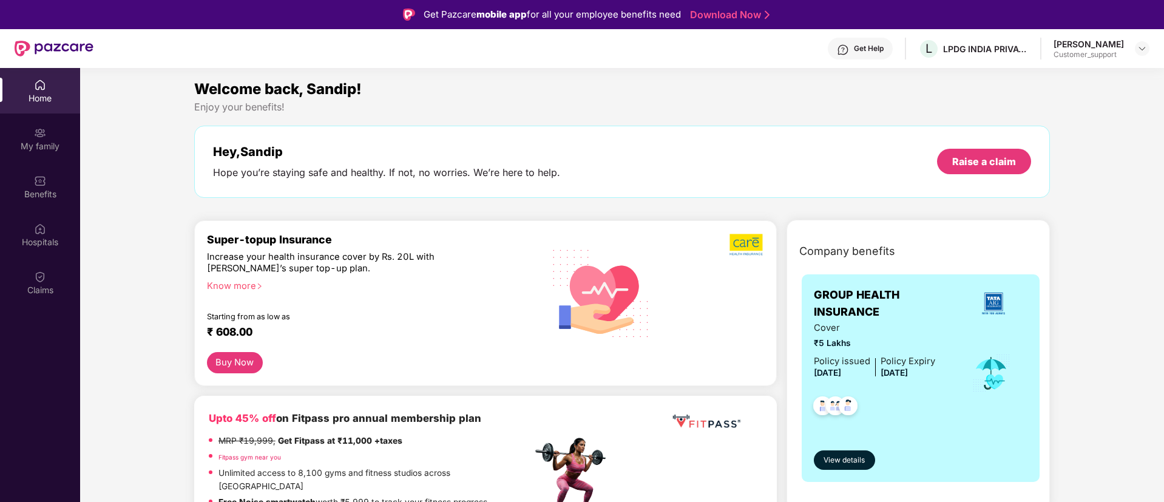
click at [849, 48] on img at bounding box center [843, 50] width 12 height 12
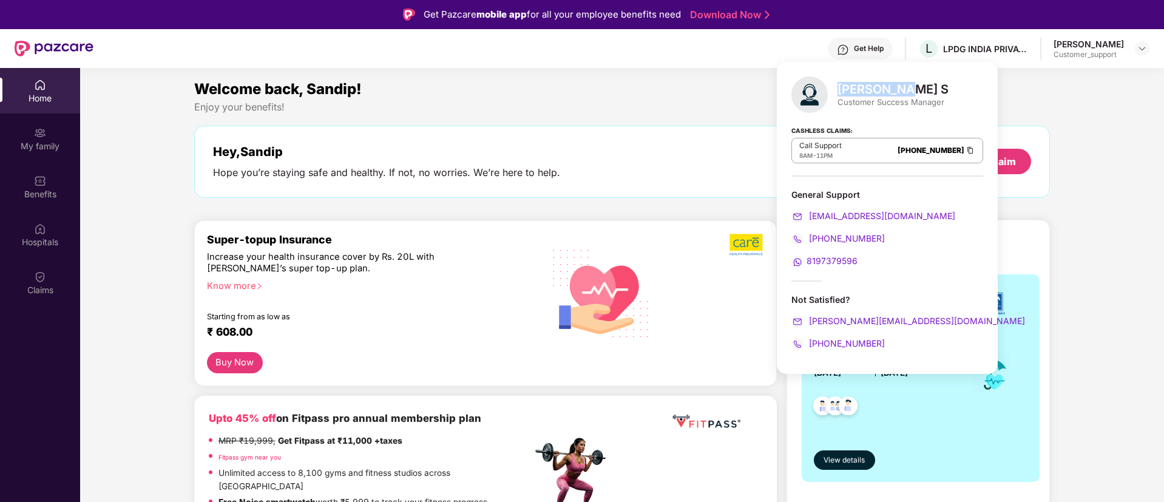
drag, startPoint x: 838, startPoint y: 90, endPoint x: 906, endPoint y: 84, distance: 68.3
click at [906, 84] on div "[PERSON_NAME] S" at bounding box center [892, 89] width 111 height 15
copy div "[PERSON_NAME]"
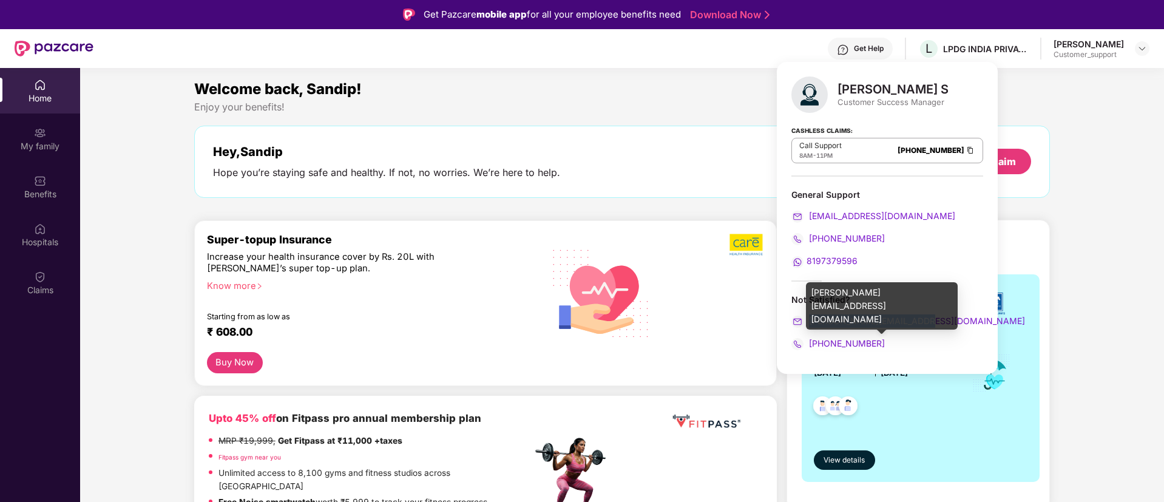
drag, startPoint x: 929, startPoint y: 322, endPoint x: 810, endPoint y: 323, distance: 119.5
click at [810, 323] on div "[PERSON_NAME][EMAIL_ADDRESS][DOMAIN_NAME]" at bounding box center [887, 320] width 192 height 13
copy span "[PERSON_NAME][EMAIL_ADDRESS][DOMAIN_NAME]"
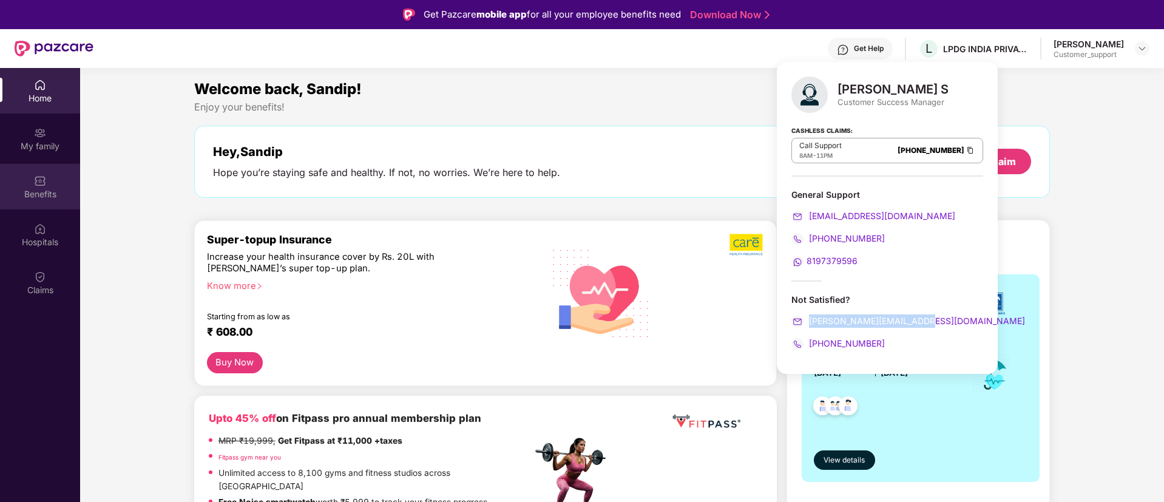
click at [44, 183] on img at bounding box center [40, 181] width 12 height 12
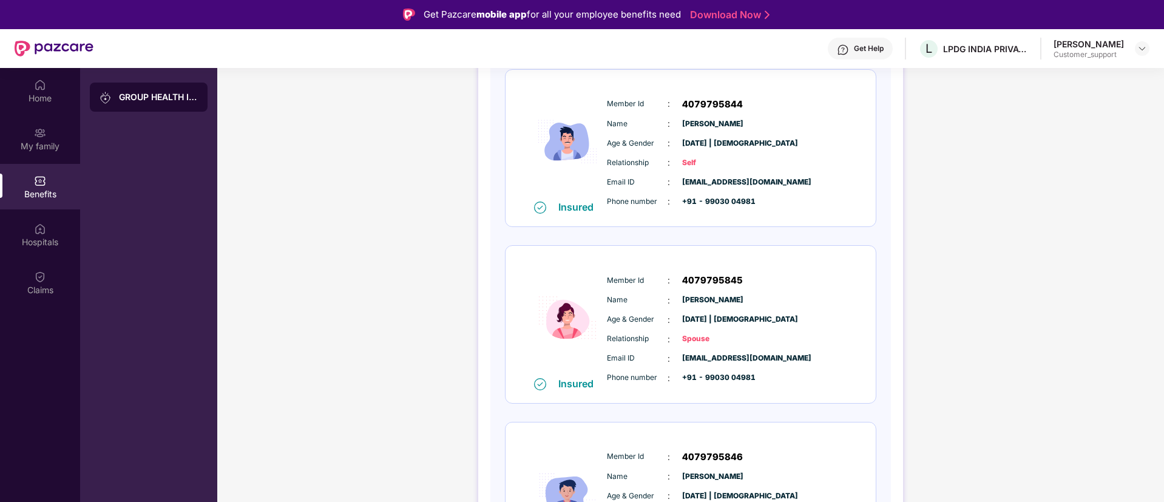
scroll to position [247, 0]
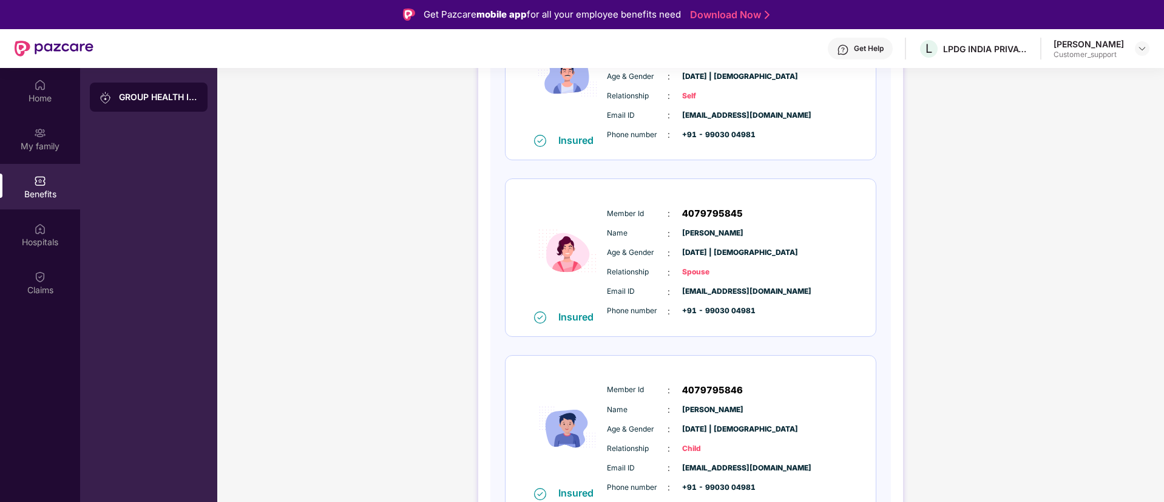
click at [707, 231] on span "[PERSON_NAME]" at bounding box center [712, 234] width 61 height 12
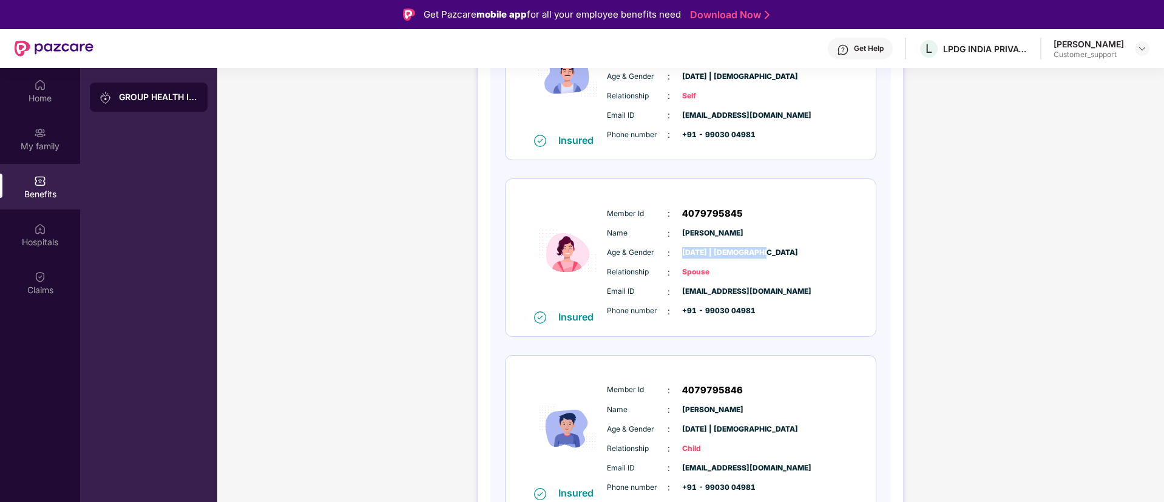
drag, startPoint x: 763, startPoint y: 245, endPoint x: 680, endPoint y: 249, distance: 82.6
click at [680, 249] on div "Member Id : 4079795845 Name : [PERSON_NAME] Age & Gender : [DATE] | [DEMOGRAPHI…" at bounding box center [727, 262] width 247 height 124
copy span "[DATE] | [DEMOGRAPHIC_DATA]"
click at [42, 153] on div "My family" at bounding box center [40, 139] width 80 height 46
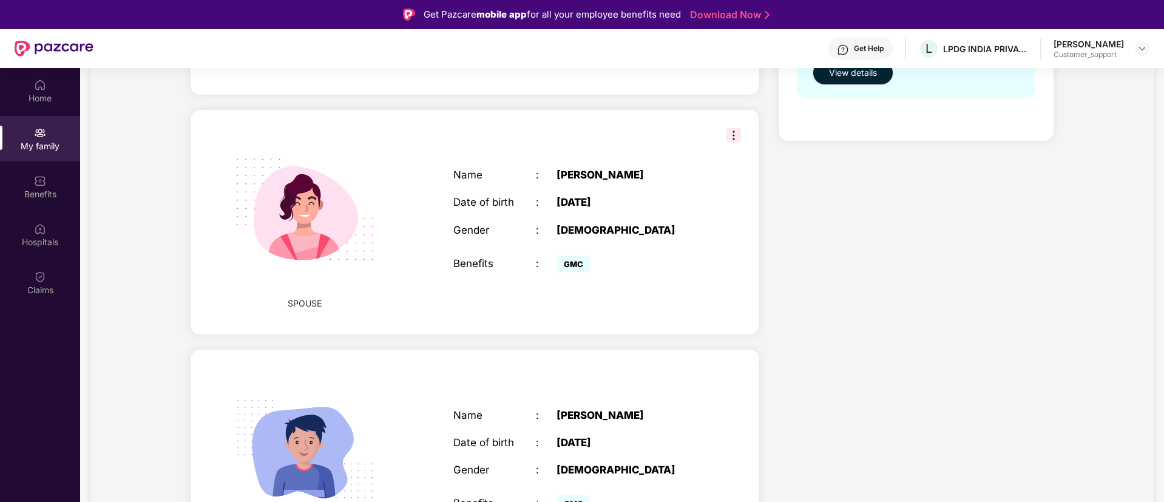
scroll to position [315, 0]
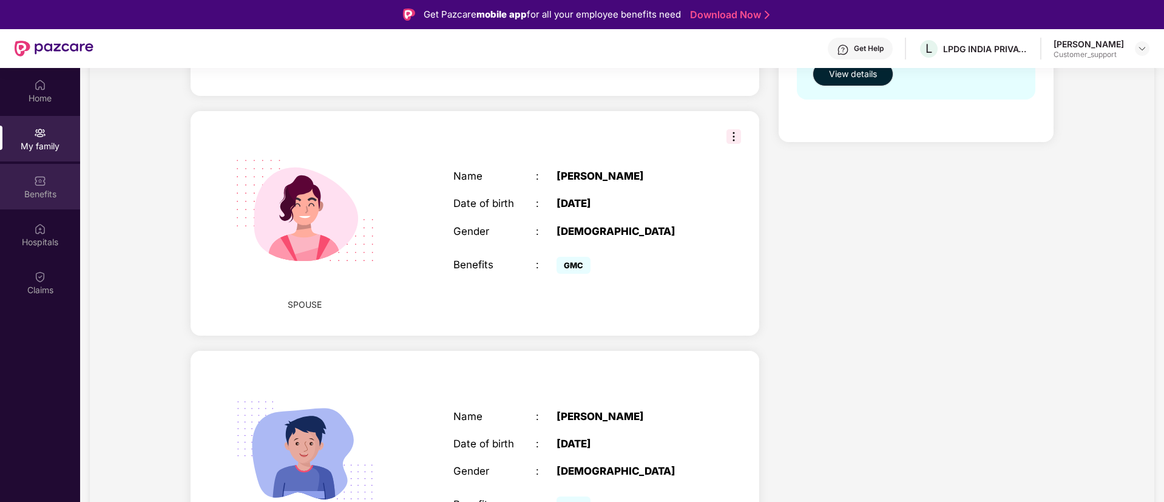
click at [48, 186] on div "Benefits" at bounding box center [40, 187] width 80 height 46
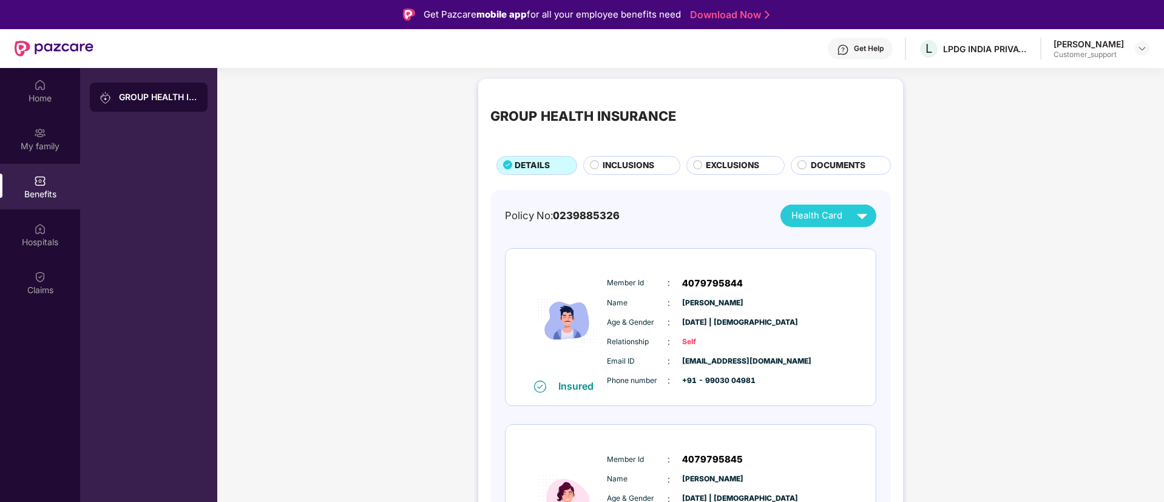
scroll to position [0, 0]
click at [585, 219] on span "0239885326" at bounding box center [586, 217] width 67 height 12
copy span "0239885326"
click at [725, 376] on span "+91 - 99030 04981" at bounding box center [712, 382] width 61 height 12
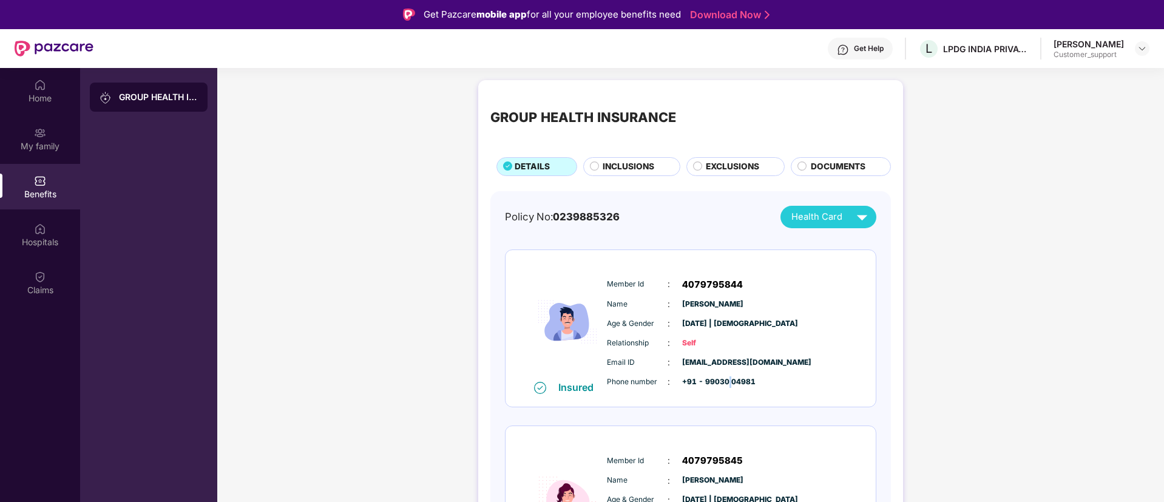
click at [725, 376] on span "+91 - 99030 04981" at bounding box center [712, 382] width 61 height 12
click at [743, 381] on span "+91 - 99030 04981" at bounding box center [712, 382] width 61 height 12
click at [761, 383] on div "Phone number : +91 - 99030 04981" at bounding box center [727, 381] width 241 height 13
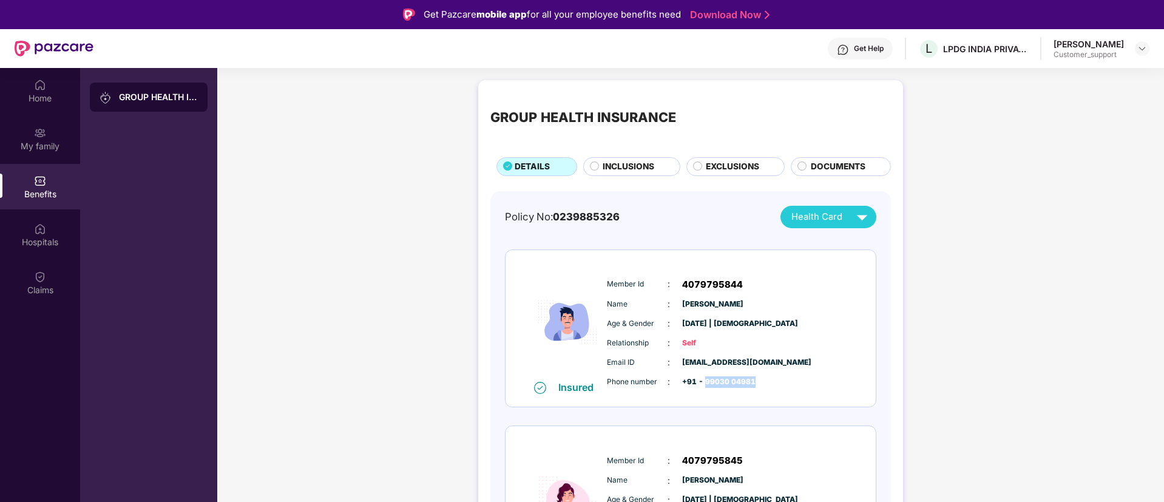
drag, startPoint x: 755, startPoint y: 378, endPoint x: 704, endPoint y: 382, distance: 51.1
click at [704, 382] on div "Phone number : +91 - 99030 04981" at bounding box center [727, 381] width 241 height 13
copy span "99030 04981"
click at [764, 362] on div "Email ID : [EMAIL_ADDRESS][DOMAIN_NAME]" at bounding box center [727, 362] width 241 height 13
click at [761, 363] on div "Email ID : [EMAIL_ADDRESS][DOMAIN_NAME]" at bounding box center [727, 362] width 241 height 13
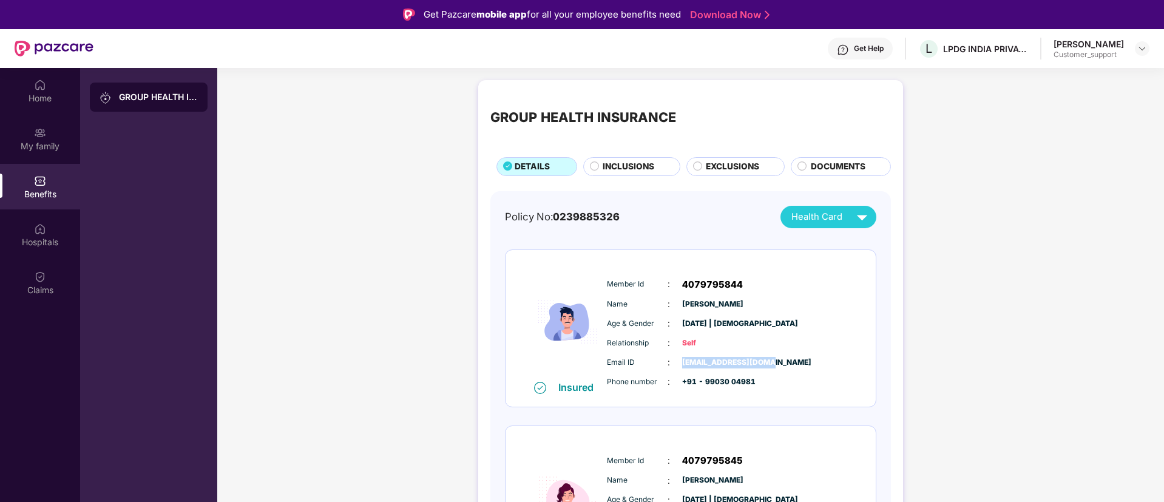
drag, startPoint x: 761, startPoint y: 363, endPoint x: 682, endPoint y: 363, distance: 78.9
click at [682, 363] on div "Email ID : [EMAIL_ADDRESS][DOMAIN_NAME]" at bounding box center [727, 362] width 241 height 13
copy span "[EMAIL_ADDRESS][DOMAIN_NAME]"
click at [42, 143] on div "My family" at bounding box center [40, 146] width 80 height 12
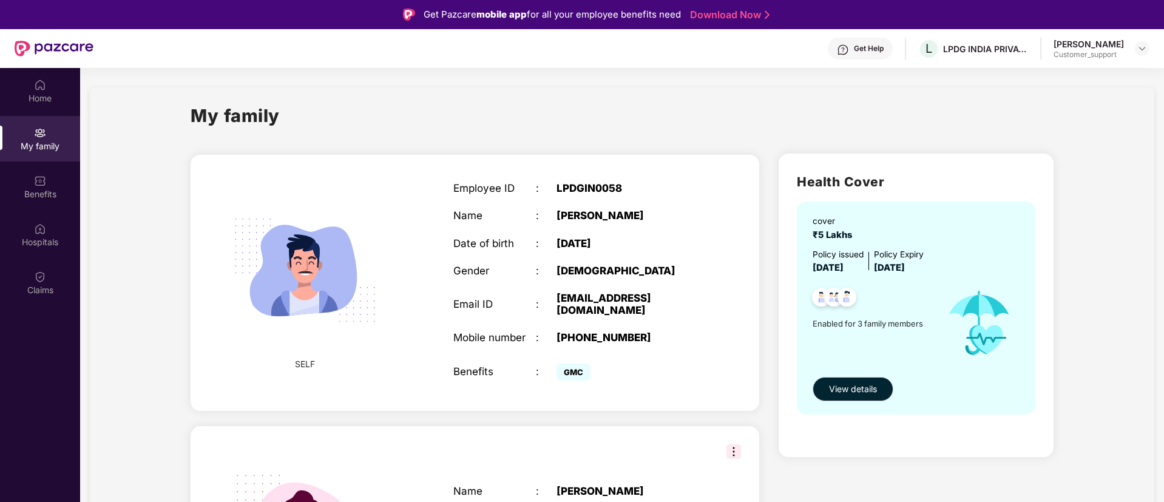
click at [590, 184] on div "LPDGIN0058" at bounding box center [628, 188] width 144 height 12
copy div "LPDGIN0058"
